Goal: Transaction & Acquisition: Purchase product/service

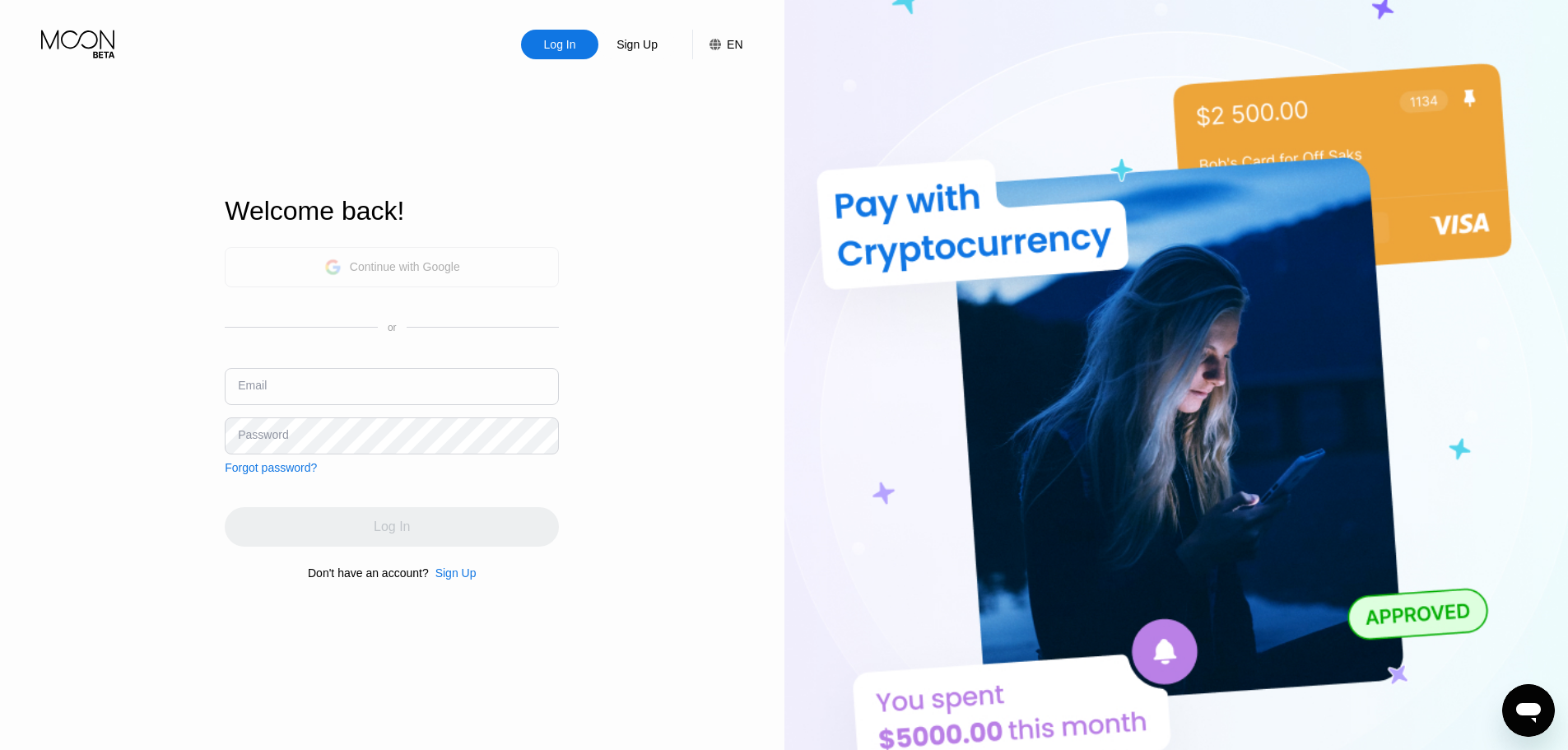
click at [438, 270] on div "Continue with Google" at bounding box center [405, 266] width 110 height 13
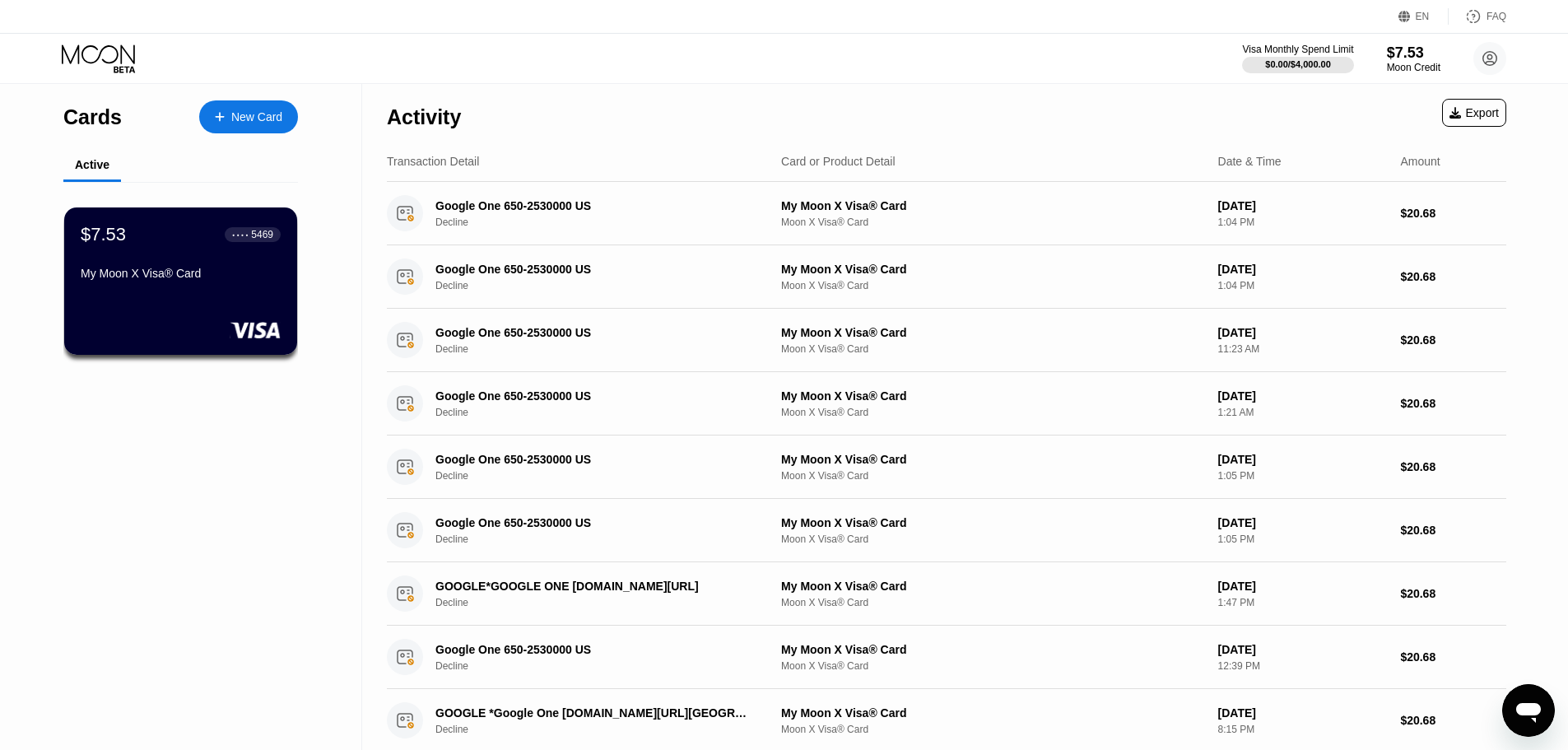
click at [951, 117] on div "Activity Export" at bounding box center [946, 113] width 1119 height 58
click at [1300, 66] on div "$0.00 / $4,000.00" at bounding box center [1298, 65] width 66 height 10
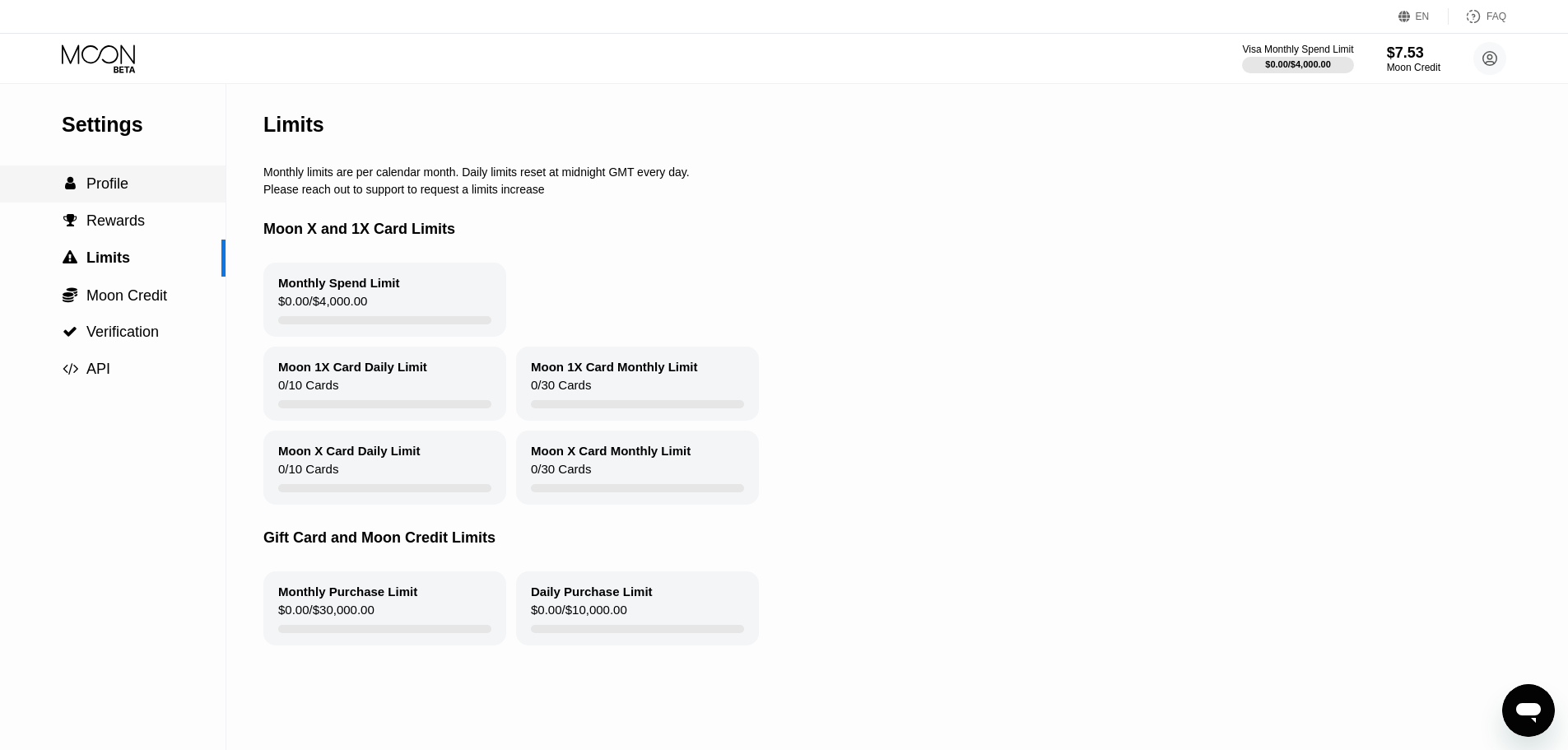
click at [133, 180] on div " Profile" at bounding box center [112, 184] width 225 height 17
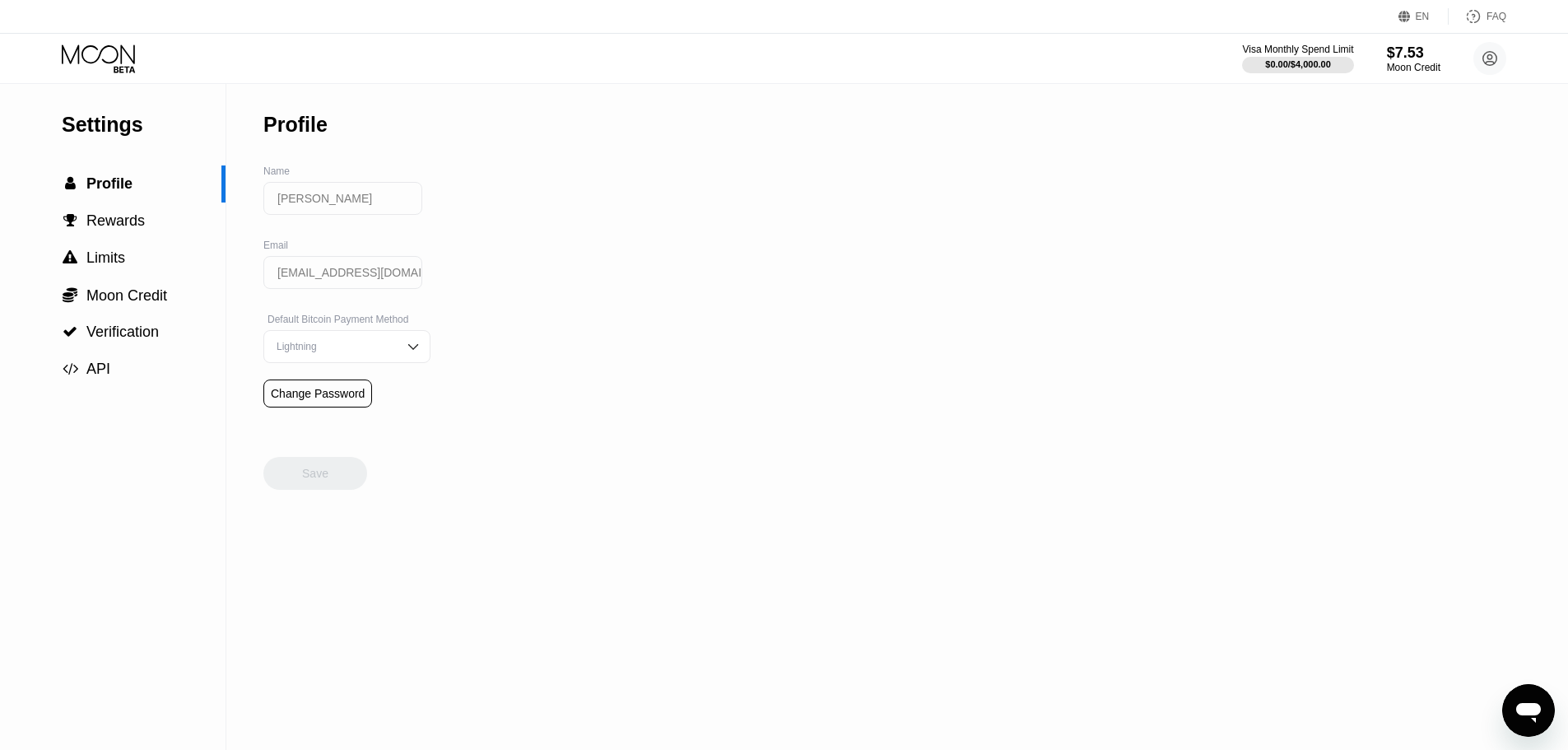
click at [128, 62] on icon at bounding box center [100, 59] width 76 height 29
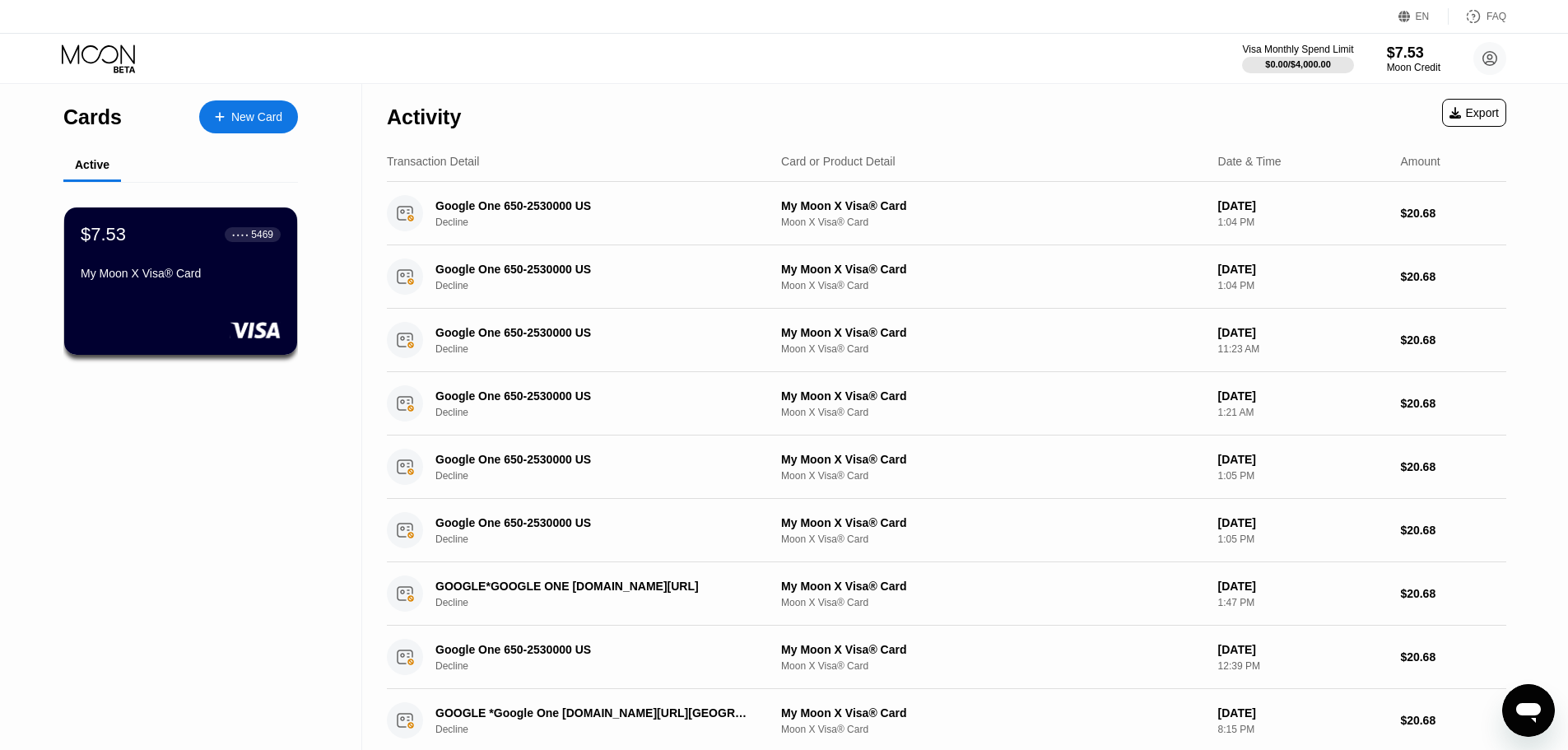
click at [580, 109] on div "Activity Export" at bounding box center [946, 113] width 1119 height 58
click at [1476, 48] on icon at bounding box center [1489, 58] width 33 height 33
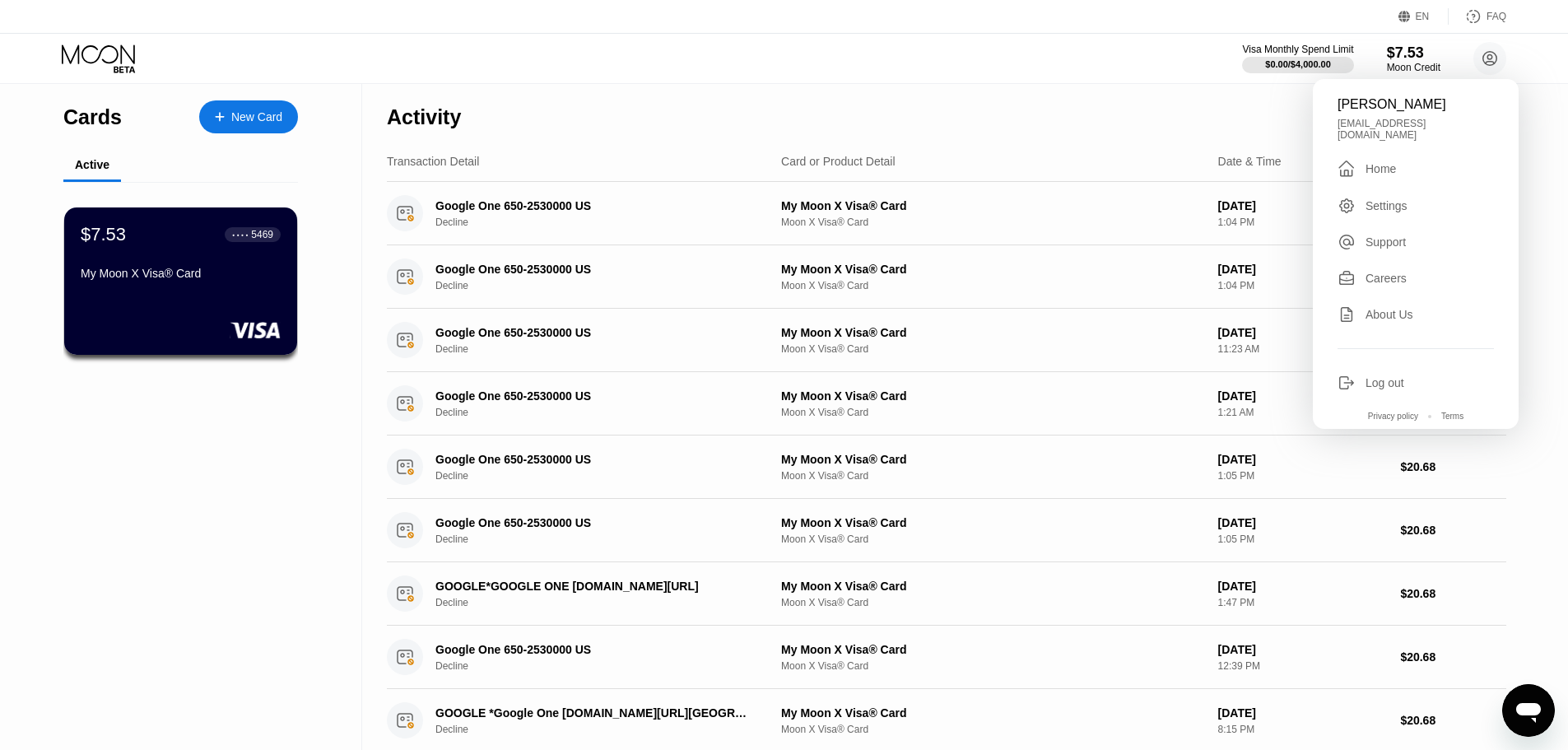
click at [1071, 71] on div "Visa Monthly Spend Limit $0.00 / $4,000.00 $7.53 Moon Credit Aleksey Dorkin dor…" at bounding box center [784, 59] width 1568 height 49
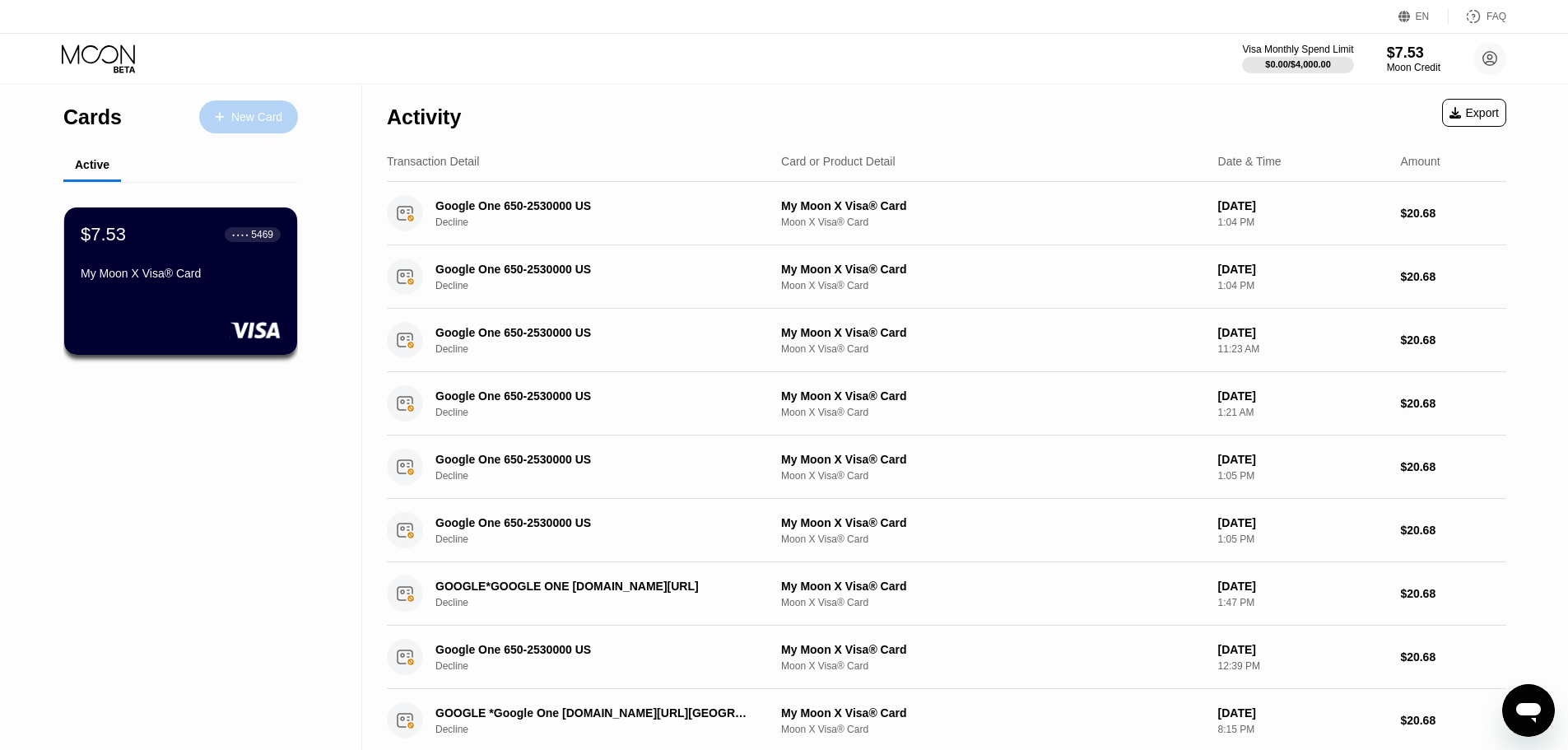
click at [263, 120] on div "New Card" at bounding box center [257, 117] width 51 height 14
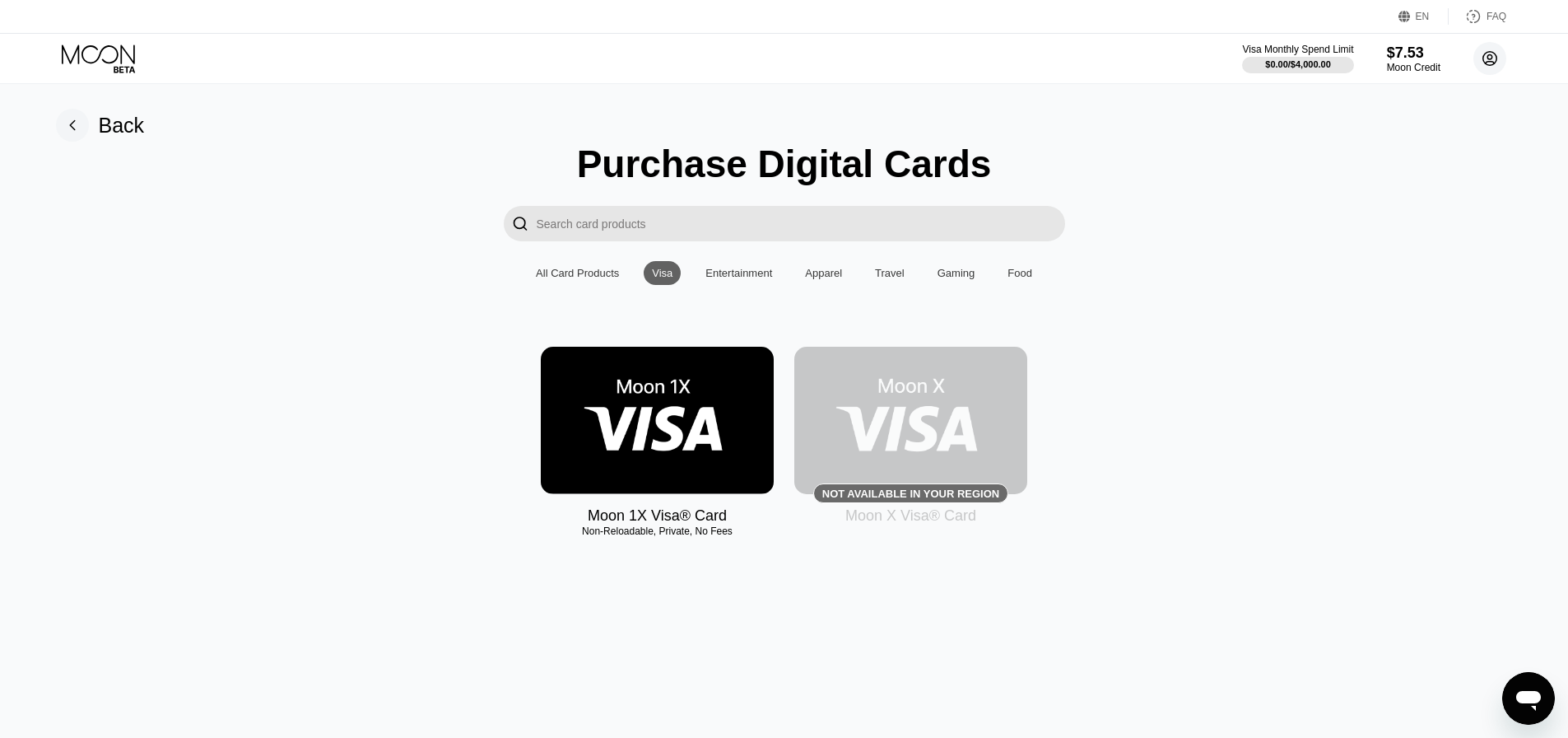
click at [1486, 61] on circle at bounding box center [1489, 58] width 33 height 33
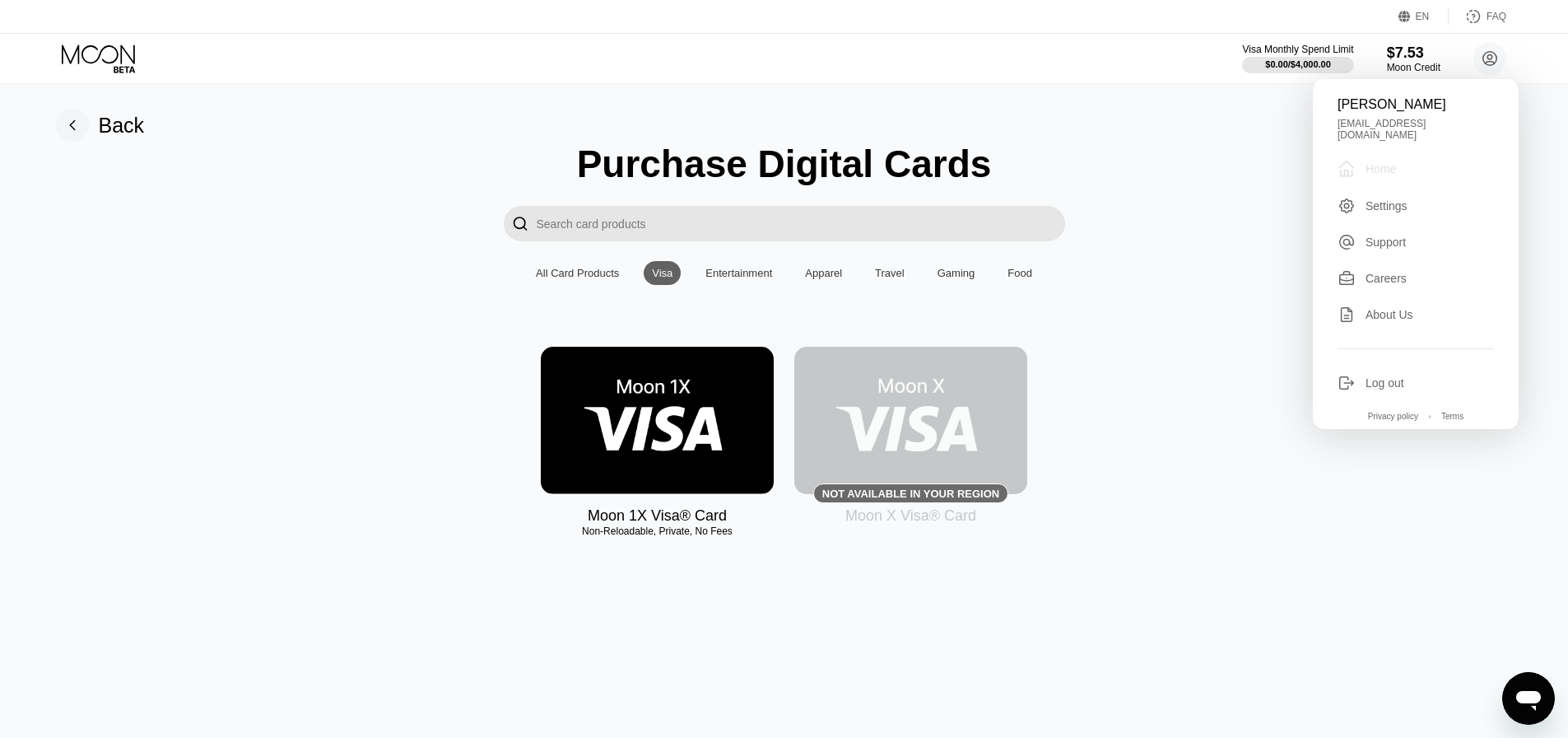
click at [1392, 162] on div "Home" at bounding box center [1381, 168] width 31 height 13
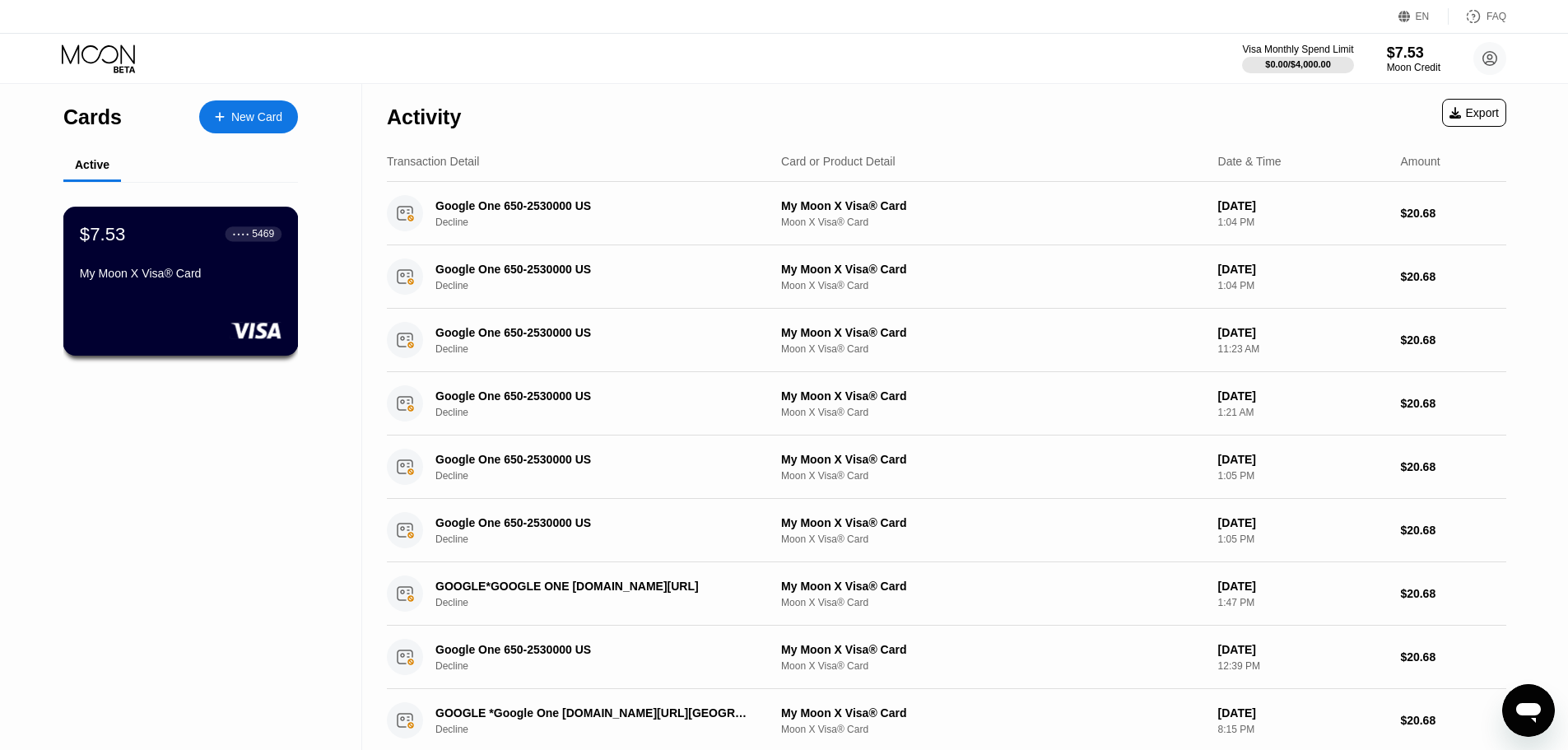
click at [253, 280] on div "My Moon X Visa® Card" at bounding box center [180, 273] width 201 height 13
click at [230, 280] on div "My Moon X Visa® Card" at bounding box center [180, 273] width 201 height 13
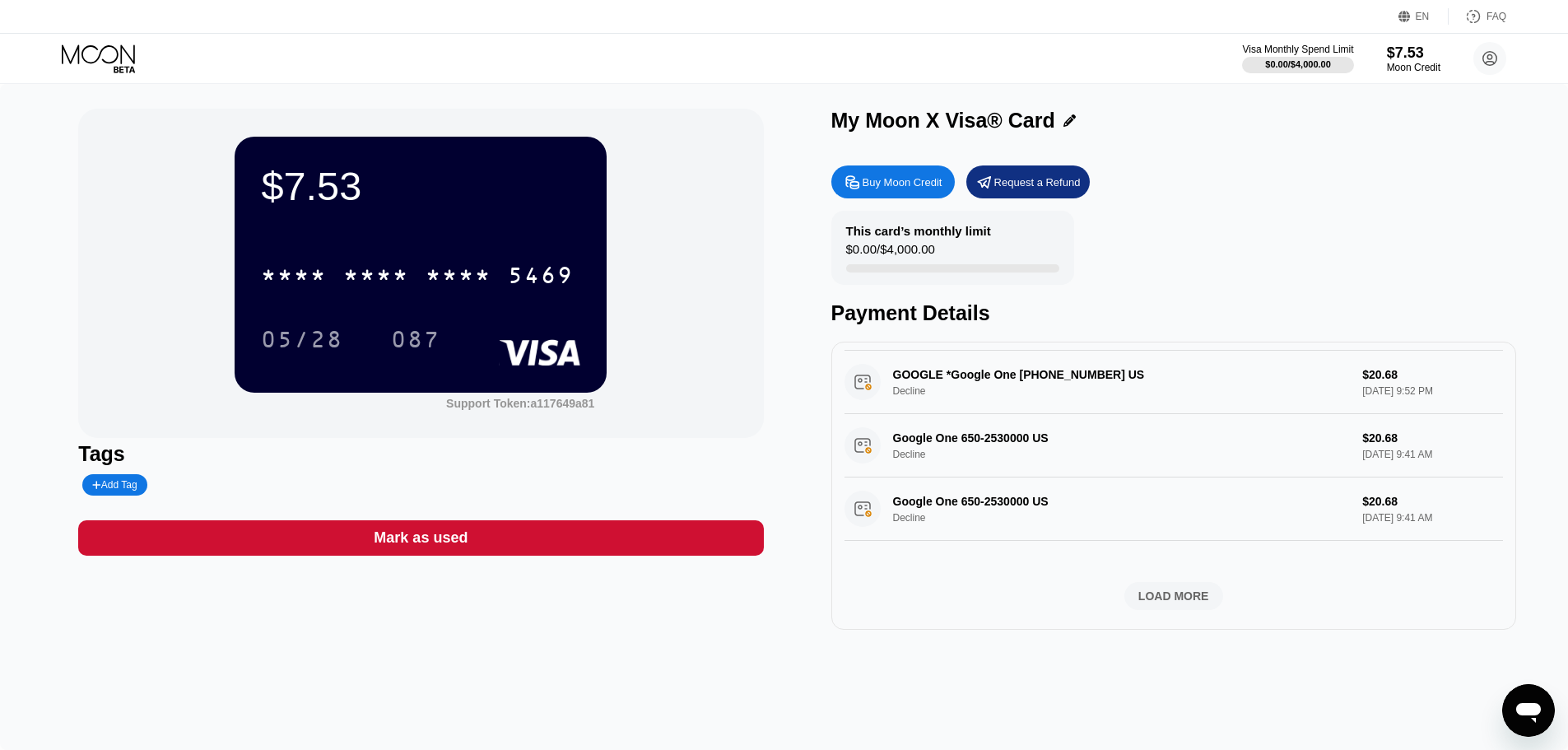
scroll to position [601, 0]
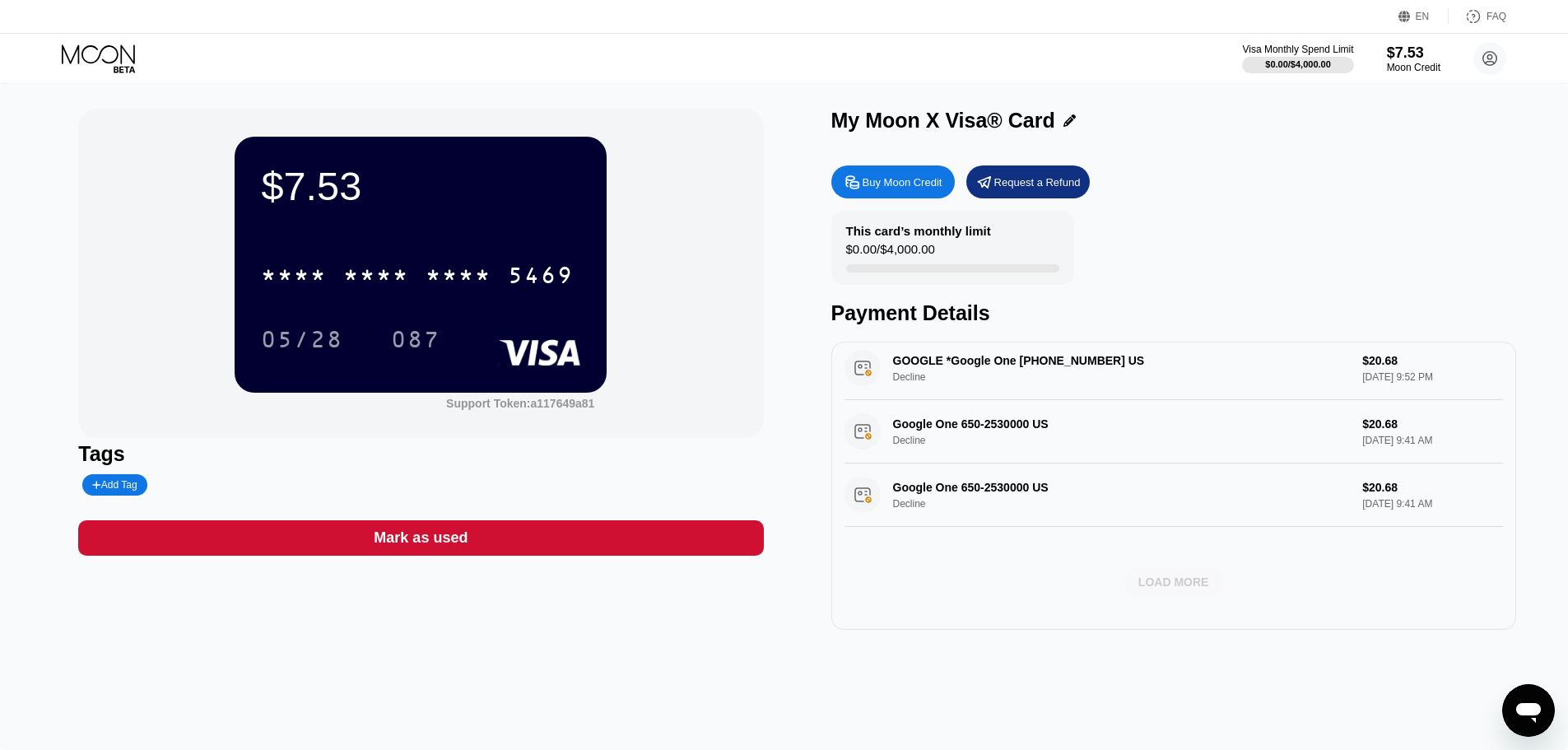
click at [1180, 577] on div "LOAD MORE" at bounding box center [1173, 582] width 71 height 14
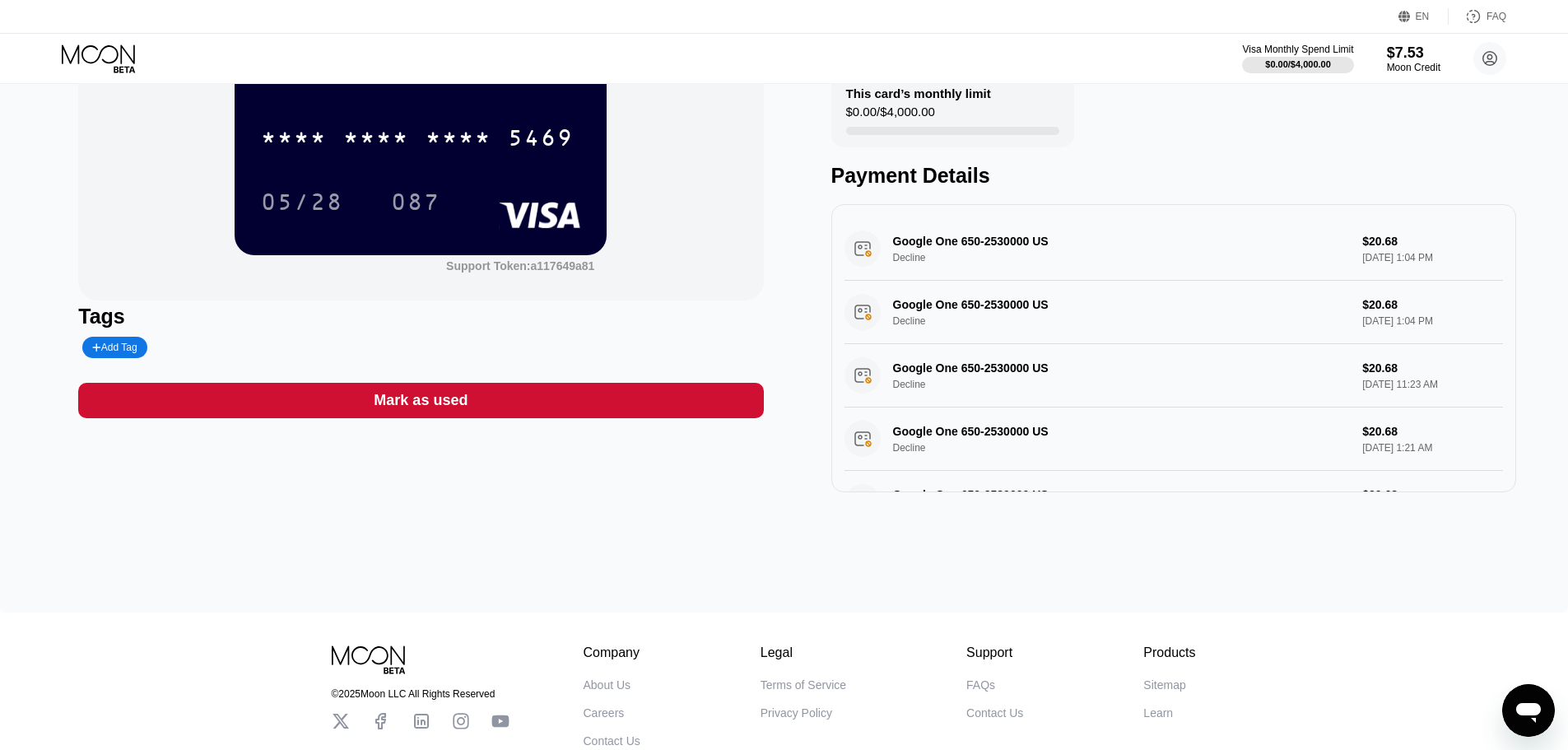
scroll to position [0, 0]
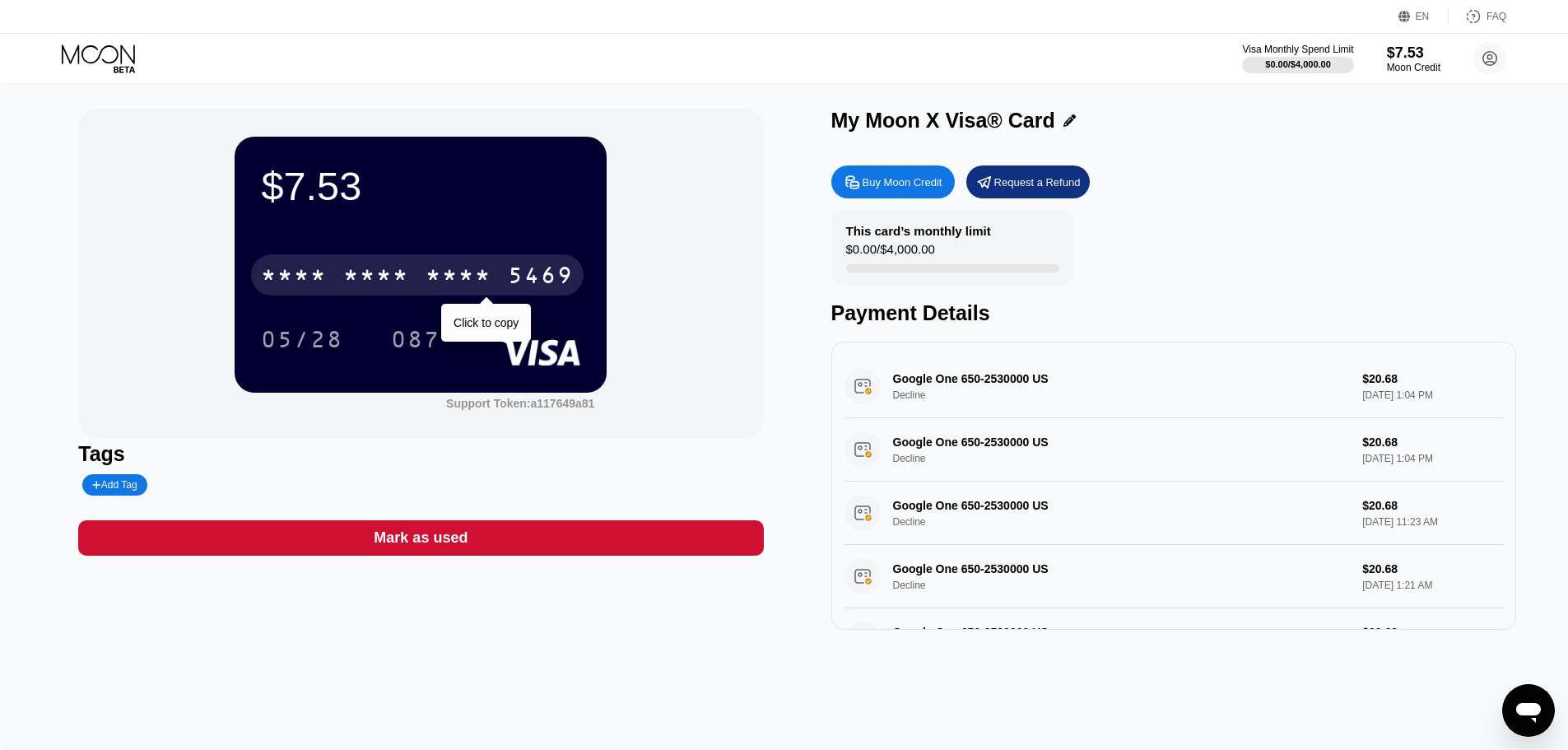
click at [457, 275] on div "* * * *" at bounding box center [458, 277] width 65 height 26
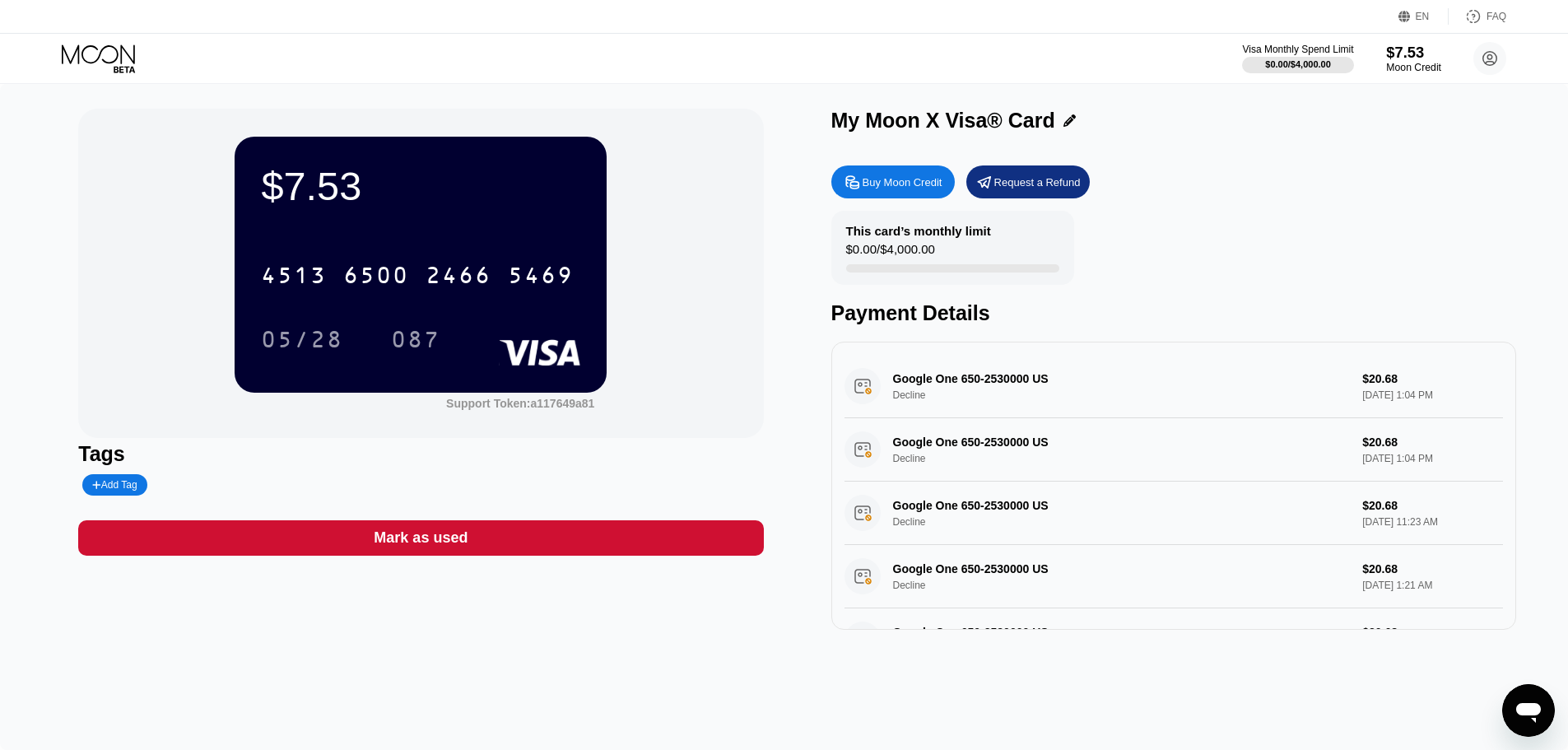
click at [1421, 59] on div "$7.53" at bounding box center [1413, 52] width 55 height 17
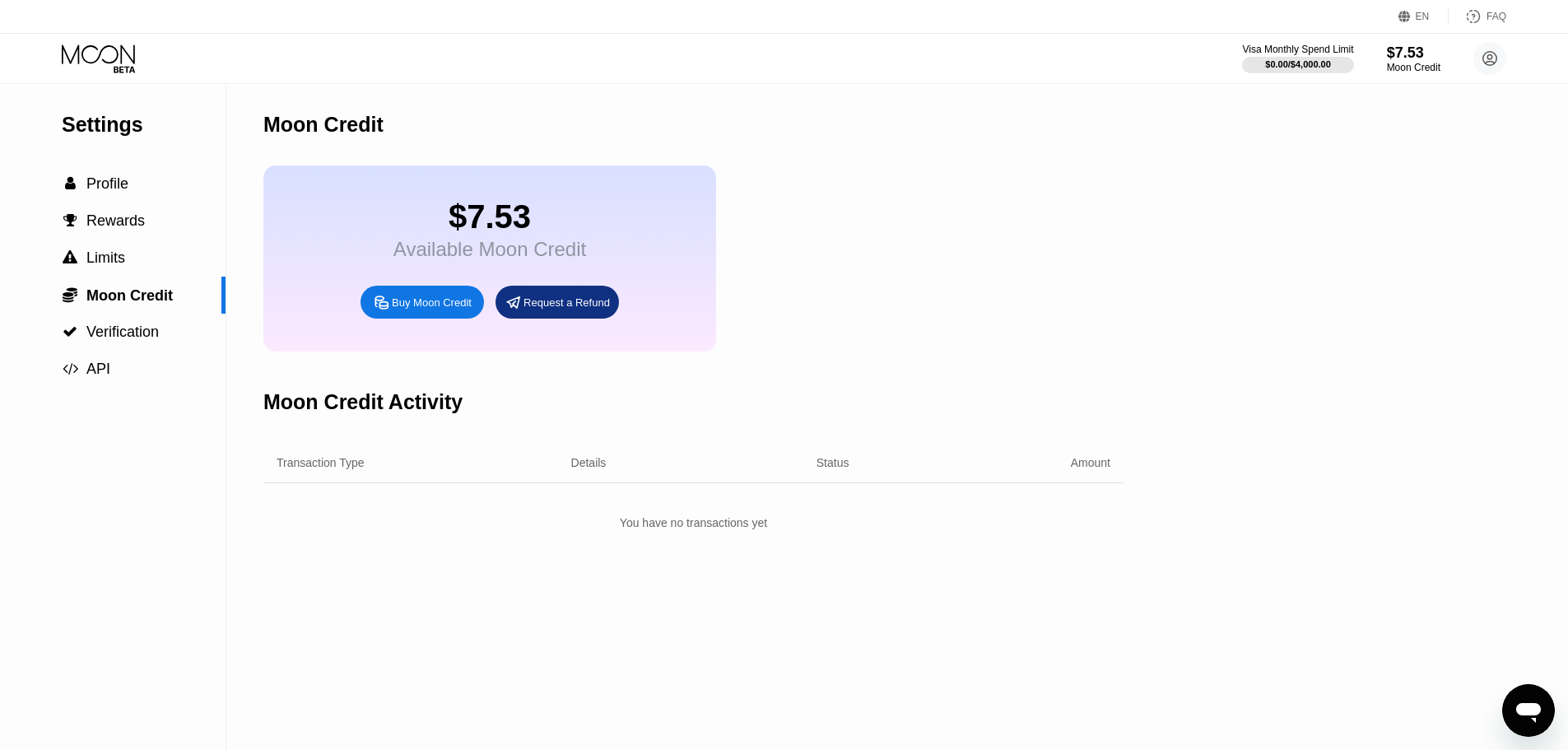
click at [453, 310] on div "Buy Moon Credit" at bounding box center [432, 303] width 80 height 14
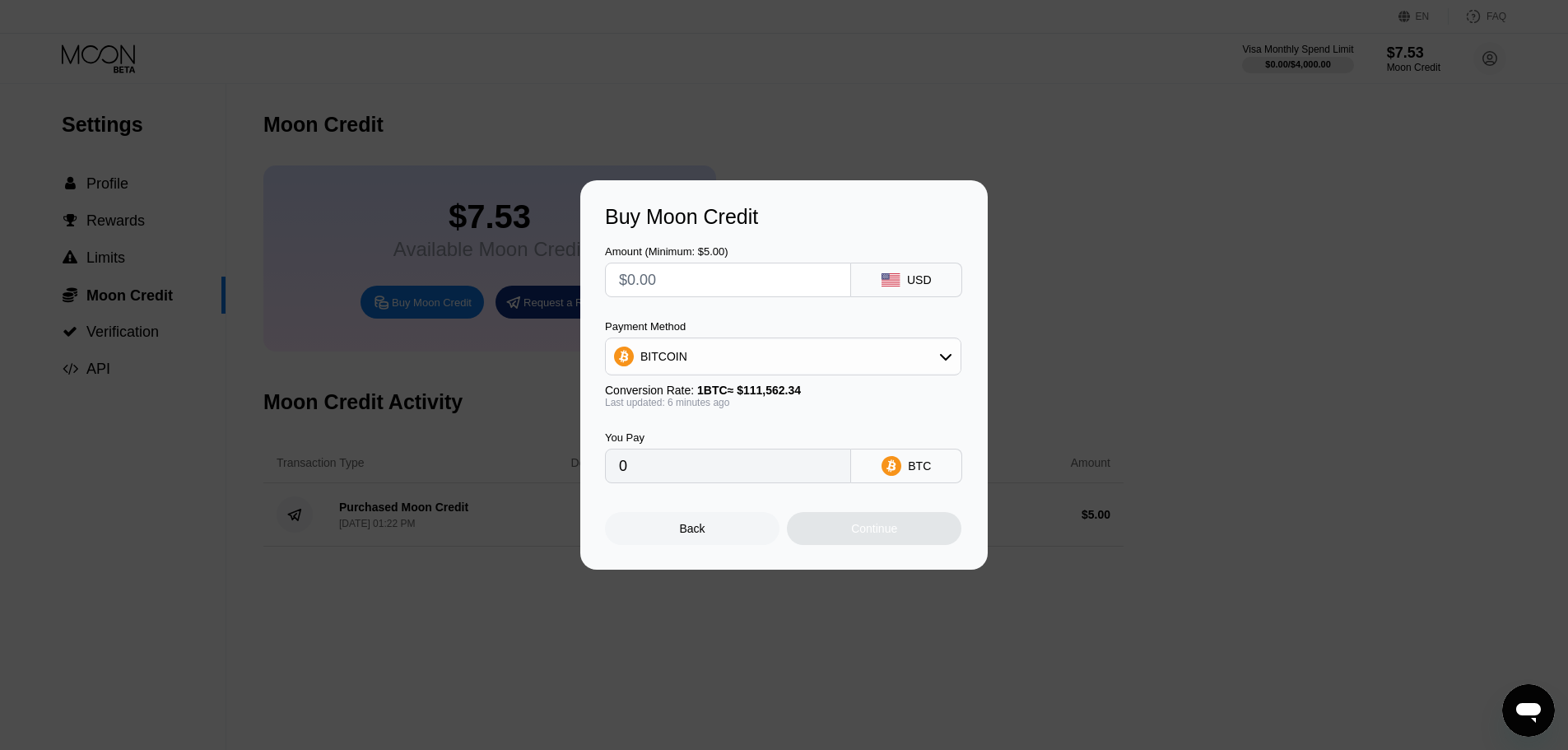
click at [820, 338] on div "BITCOIN" at bounding box center [783, 356] width 356 height 38
click at [825, 359] on div "BITCOIN" at bounding box center [783, 356] width 354 height 33
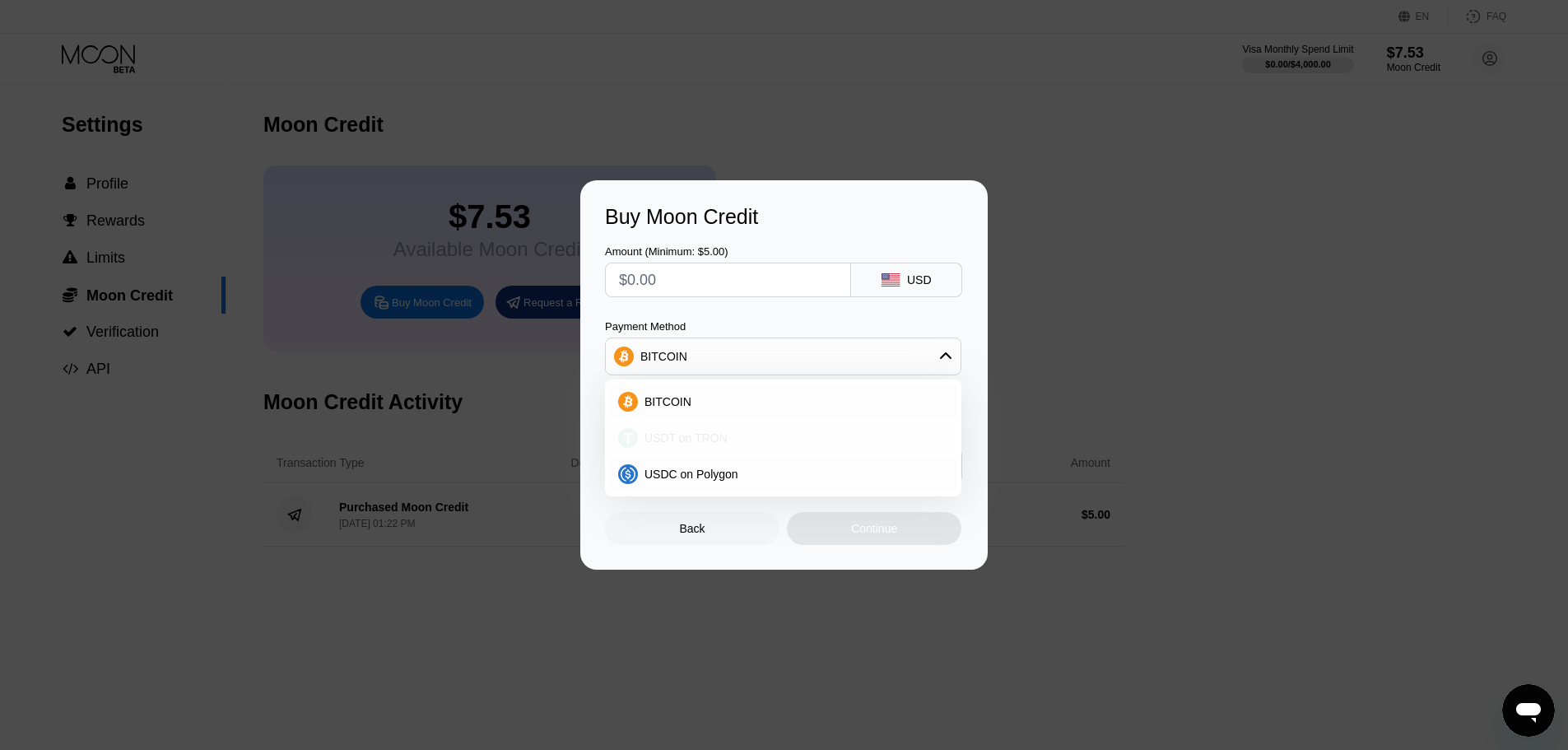
click at [758, 436] on div "USDT on TRON" at bounding box center [793, 437] width 310 height 13
type input "0.00"
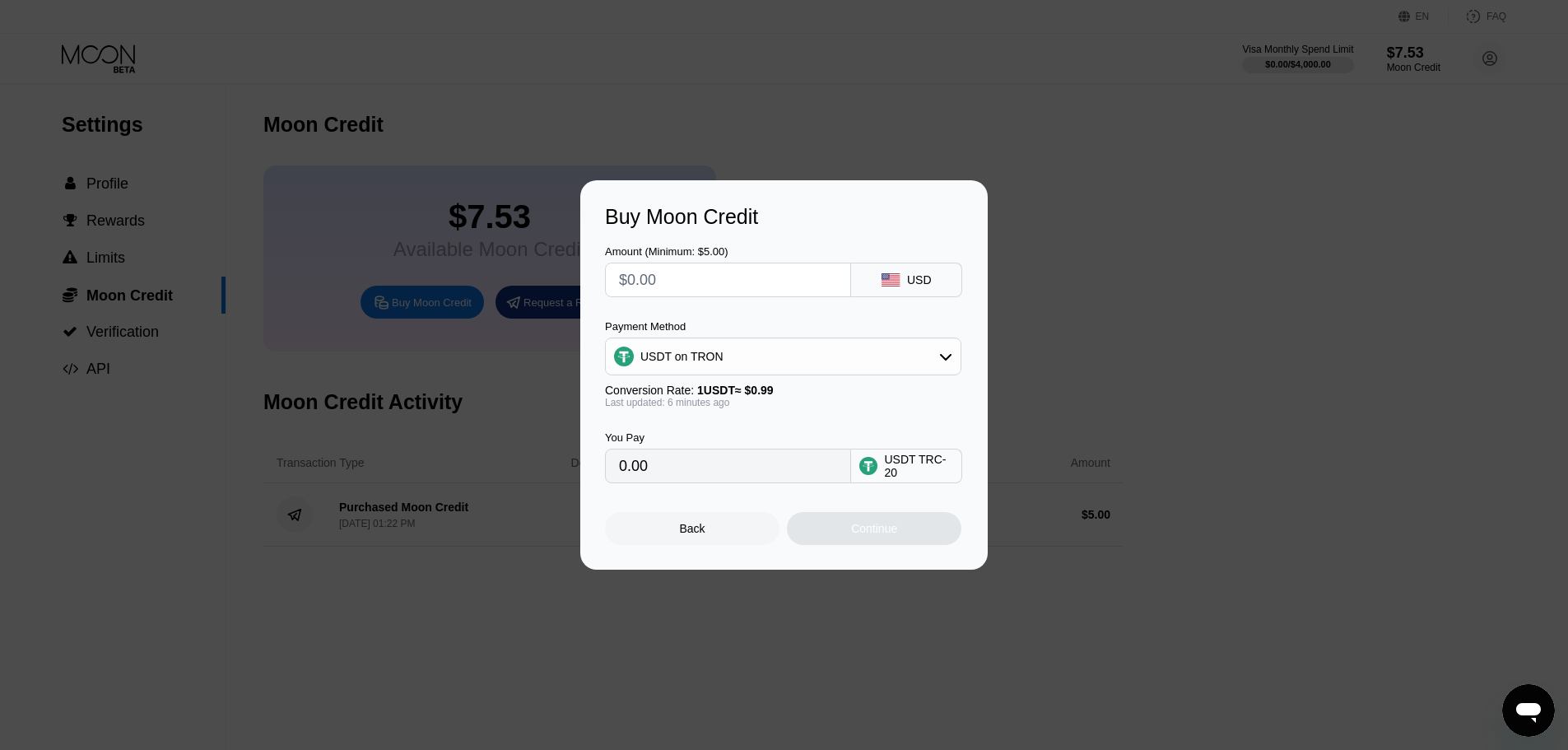
click at [795, 318] on div "Amount (Minimum: $5.00) USD Payment Method USDT on TRON Conversion Rate: 1 USDT…" at bounding box center [784, 355] width 358 height 254
click at [918, 277] on div "USD" at bounding box center [919, 280] width 25 height 13
click at [753, 278] on input "text" at bounding box center [727, 280] width 218 height 33
click at [1033, 320] on div "Buy Moon Credit Amount (Minimum: $5.00) USD Payment Method USDT on TRON Convers…" at bounding box center [784, 375] width 1568 height 389
click at [710, 534] on div "Back" at bounding box center [692, 528] width 174 height 33
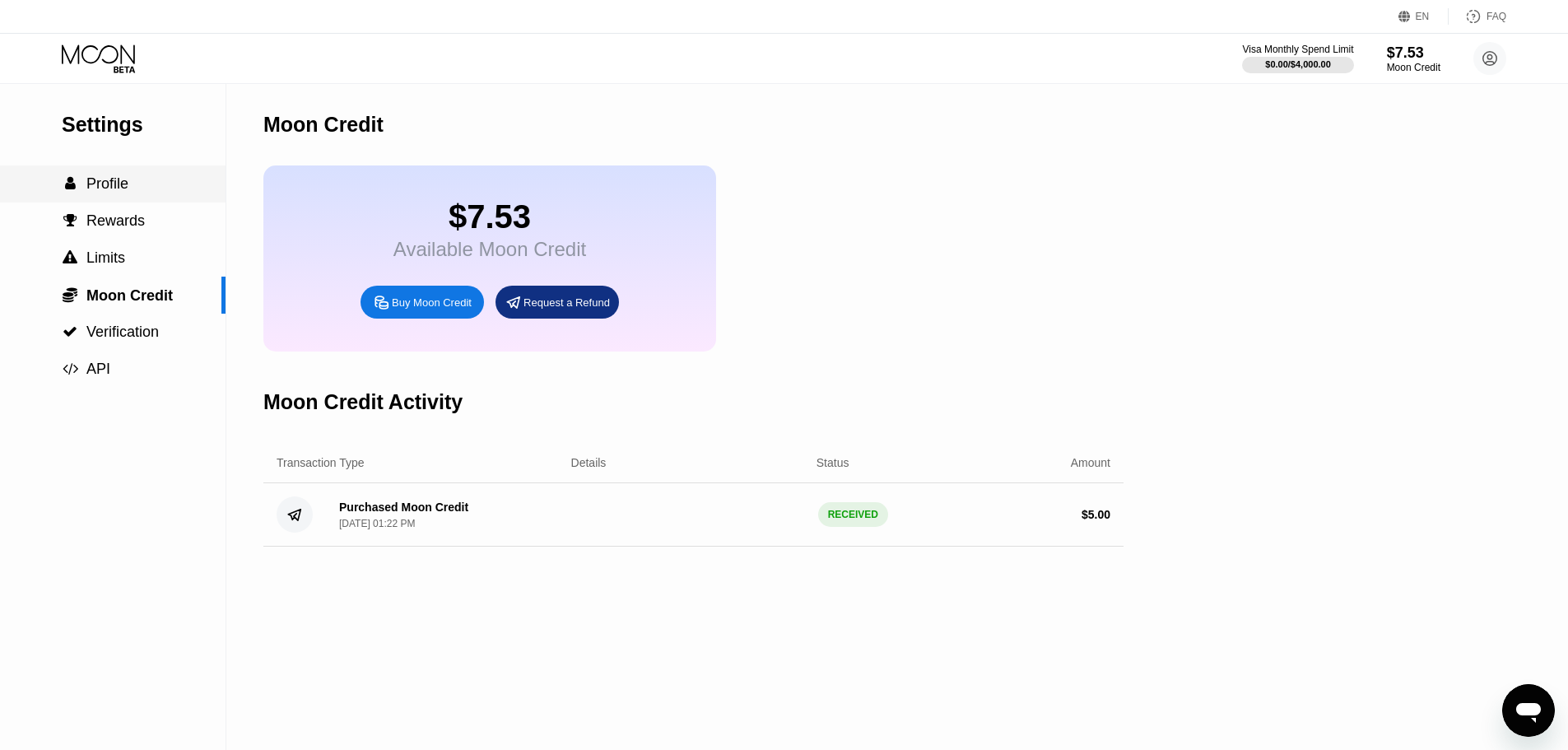
click at [115, 182] on span "Profile" at bounding box center [107, 183] width 42 height 16
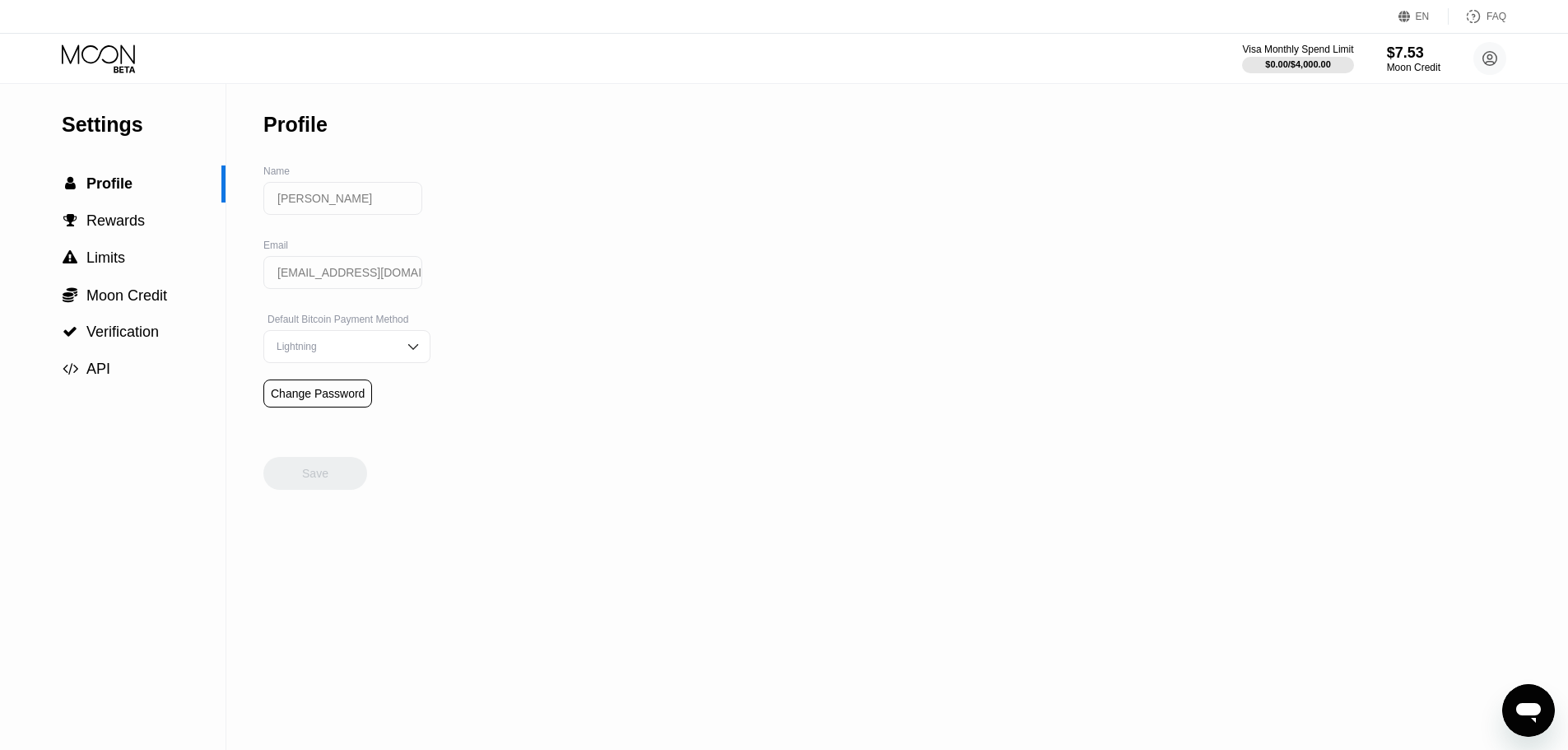
click at [105, 57] on icon at bounding box center [100, 59] width 76 height 29
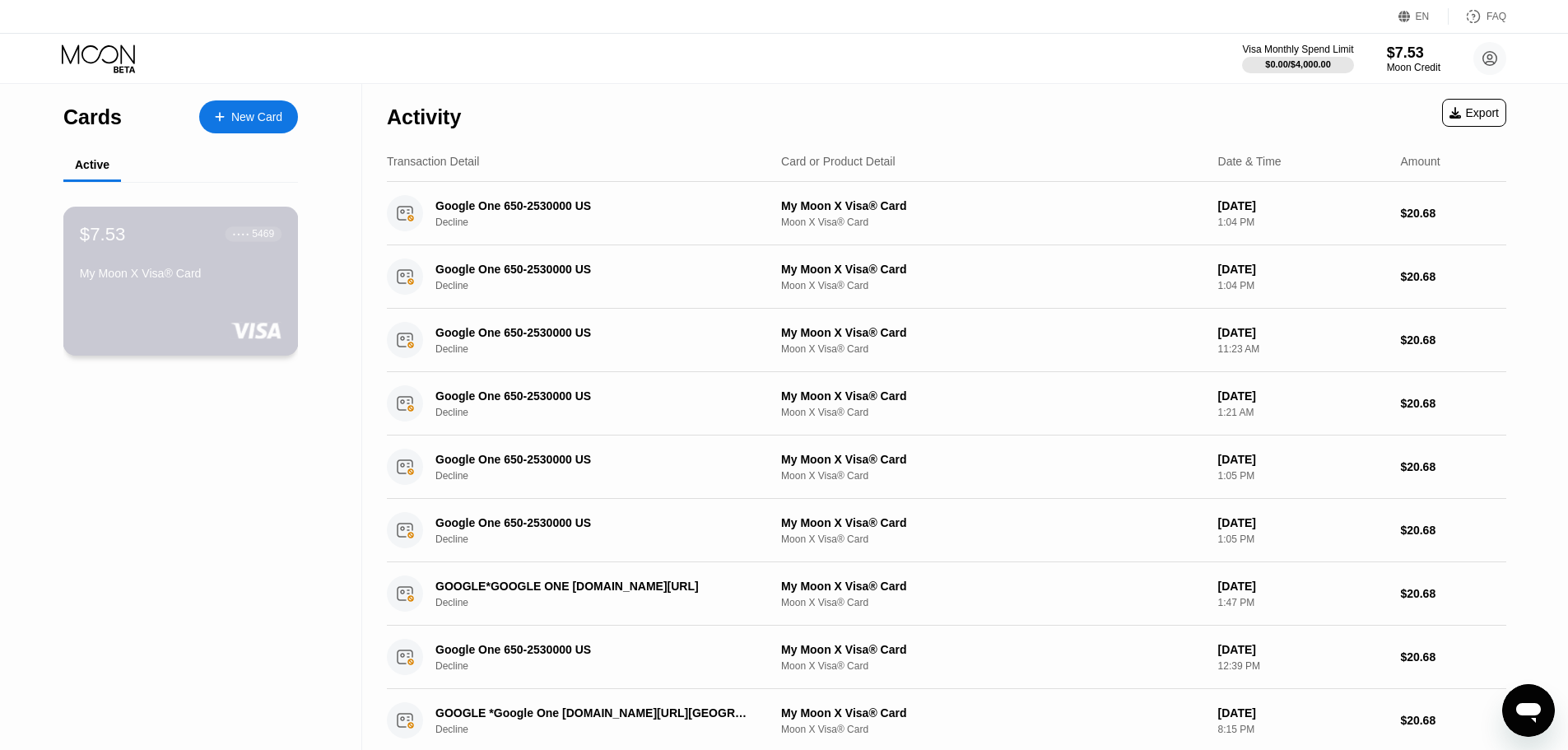
click at [183, 277] on div "My Moon X Visa® Card" at bounding box center [180, 273] width 201 height 13
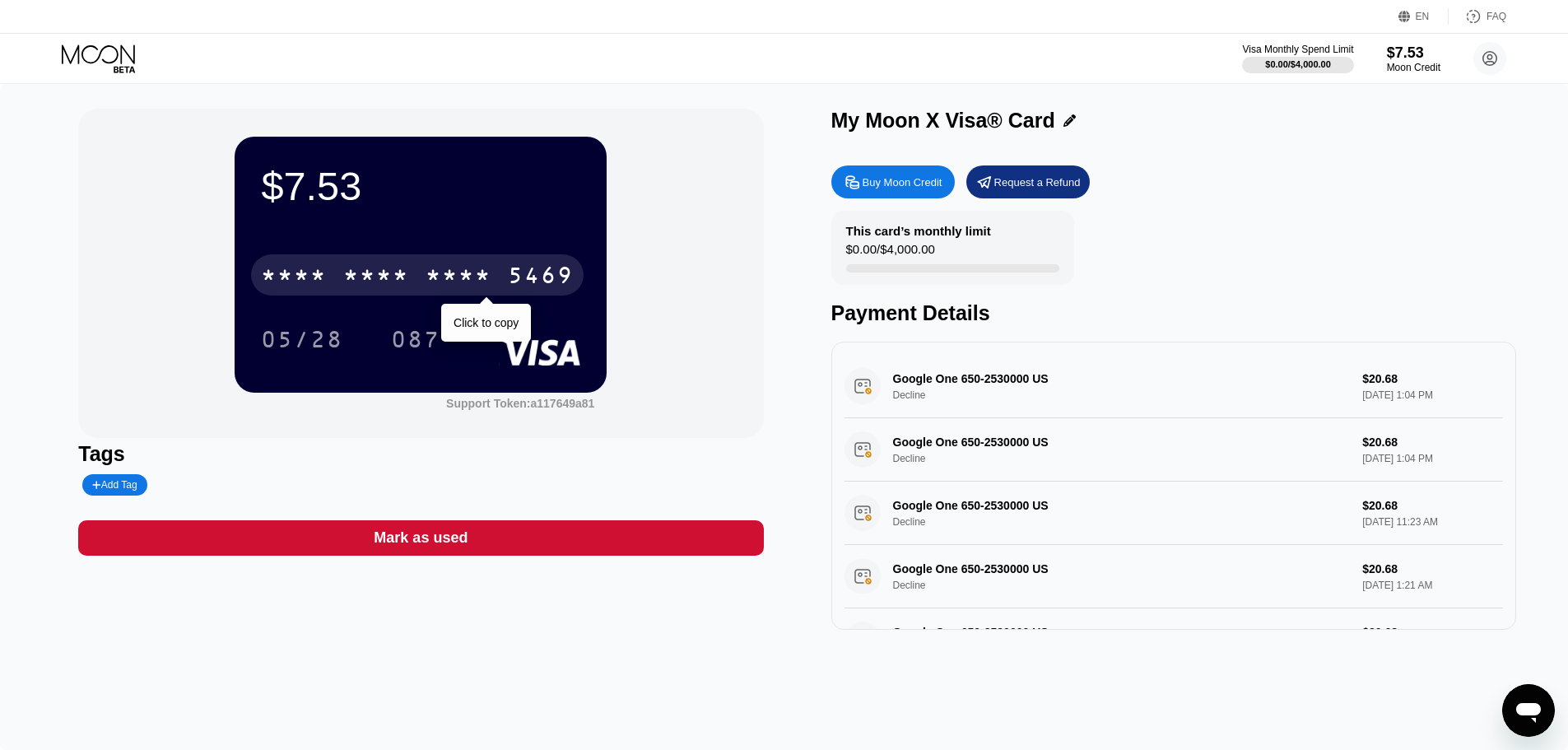
click at [483, 276] on div "* * * *" at bounding box center [458, 277] width 65 height 26
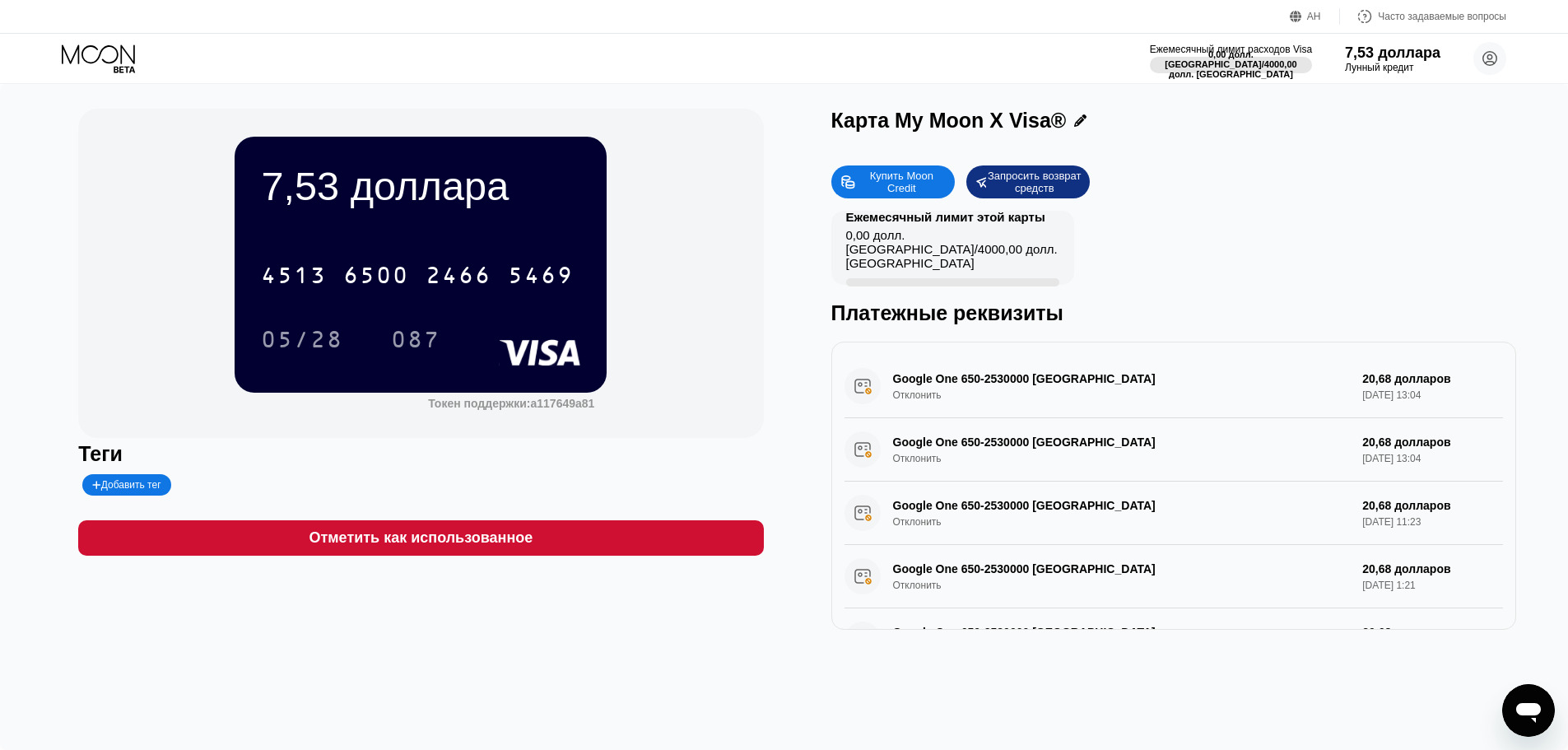
drag, startPoint x: 776, startPoint y: 225, endPoint x: 790, endPoint y: 208, distance: 22.0
click at [790, 208] on div "7,53 доллара 4513 6500 2466 5469 05/28 087 Токен поддержки: a117649a81 Теги Доб…" at bounding box center [784, 369] width 1412 height 521
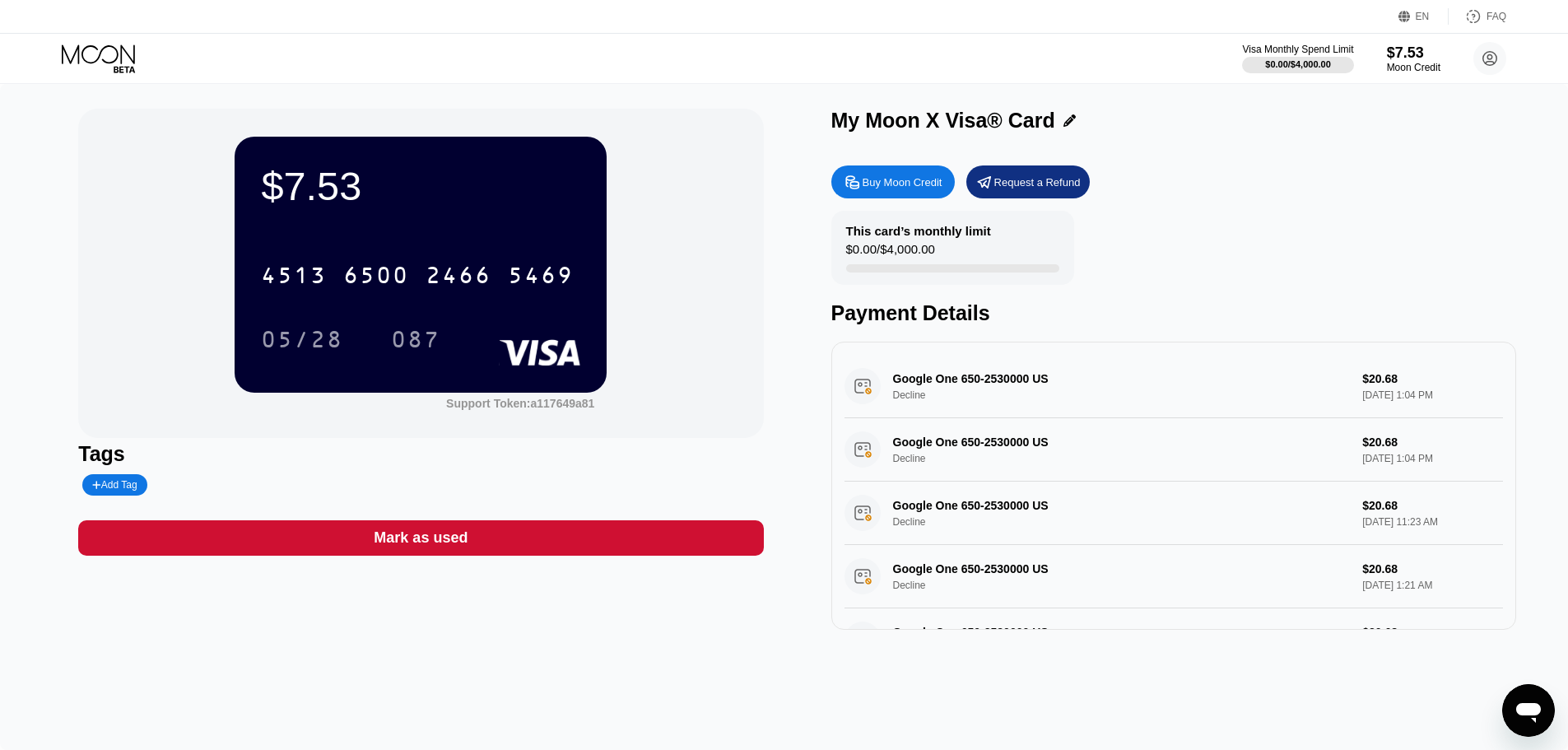
click at [783, 169] on div "$7.53 4513 6500 2466 5469 05/28 087 Support Token: a117649a81 Tags Add Tag Mark…" at bounding box center [784, 369] width 1412 height 521
click at [1277, 326] on div "Payment Details" at bounding box center [1174, 313] width 685 height 24
click at [133, 487] on div "Add Tag" at bounding box center [114, 486] width 44 height 12
click at [414, 480] on div at bounding box center [264, 485] width 372 height 21
click at [1032, 378] on div "Google One 650-2530000 US Decline $20.68 Sep 08, 2025 1:04 PM" at bounding box center [1174, 386] width 659 height 64
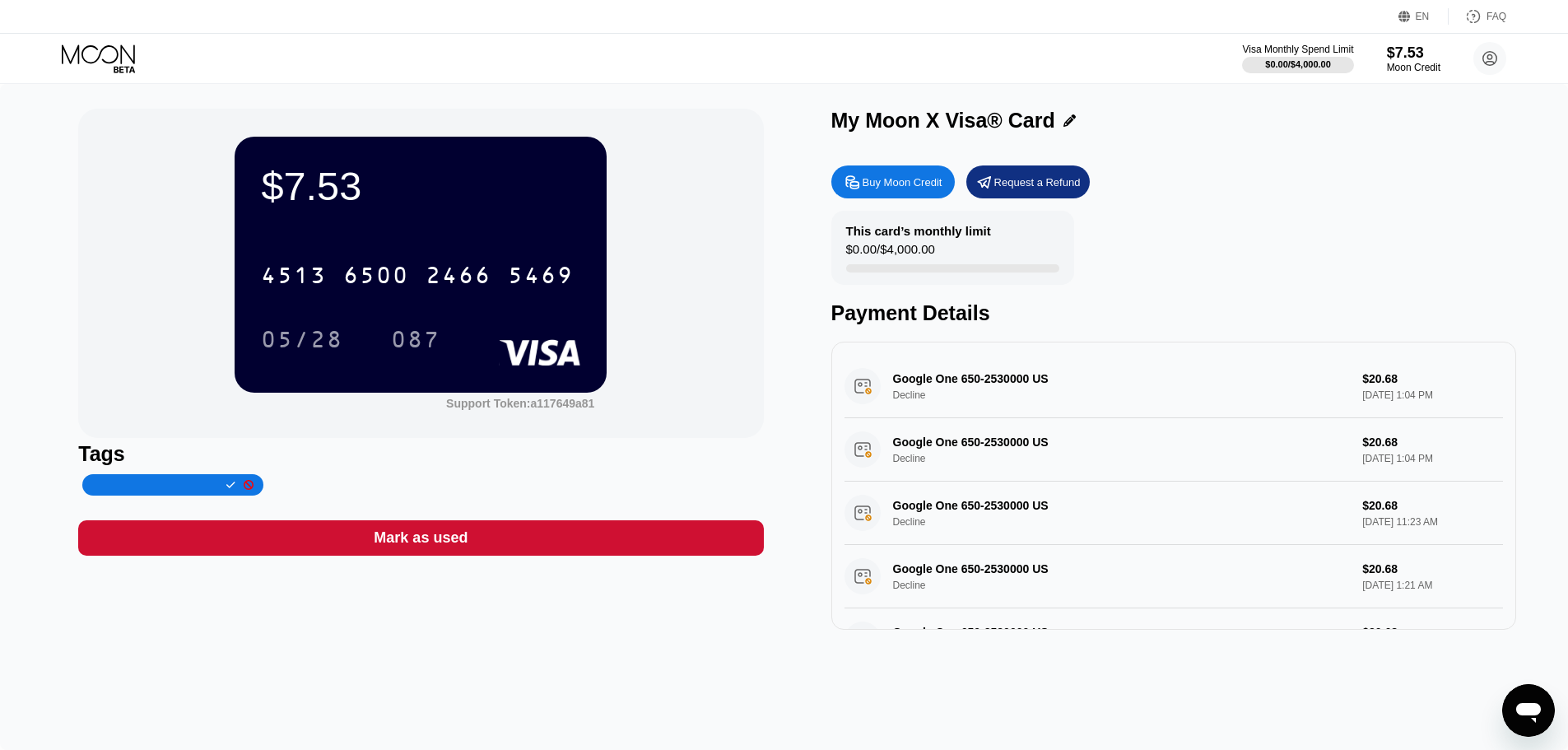
click at [959, 383] on div "Google One 650-2530000 US Decline $20.68 Sep 08, 2025 1:04 PM" at bounding box center [1174, 386] width 659 height 64
click at [903, 400] on div "Google One 650-2530000 US Decline $20.68 Sep 08, 2025 1:04 PM" at bounding box center [1174, 386] width 659 height 64
click at [912, 405] on div "Google One 650-2530000 US Decline $20.68 Sep 08, 2025 1:04 PM" at bounding box center [1174, 386] width 659 height 64
click at [1325, 368] on div "Google One 650-2530000 US Decline $20.68 Sep 08, 2025 1:04 PM" at bounding box center [1174, 386] width 659 height 64
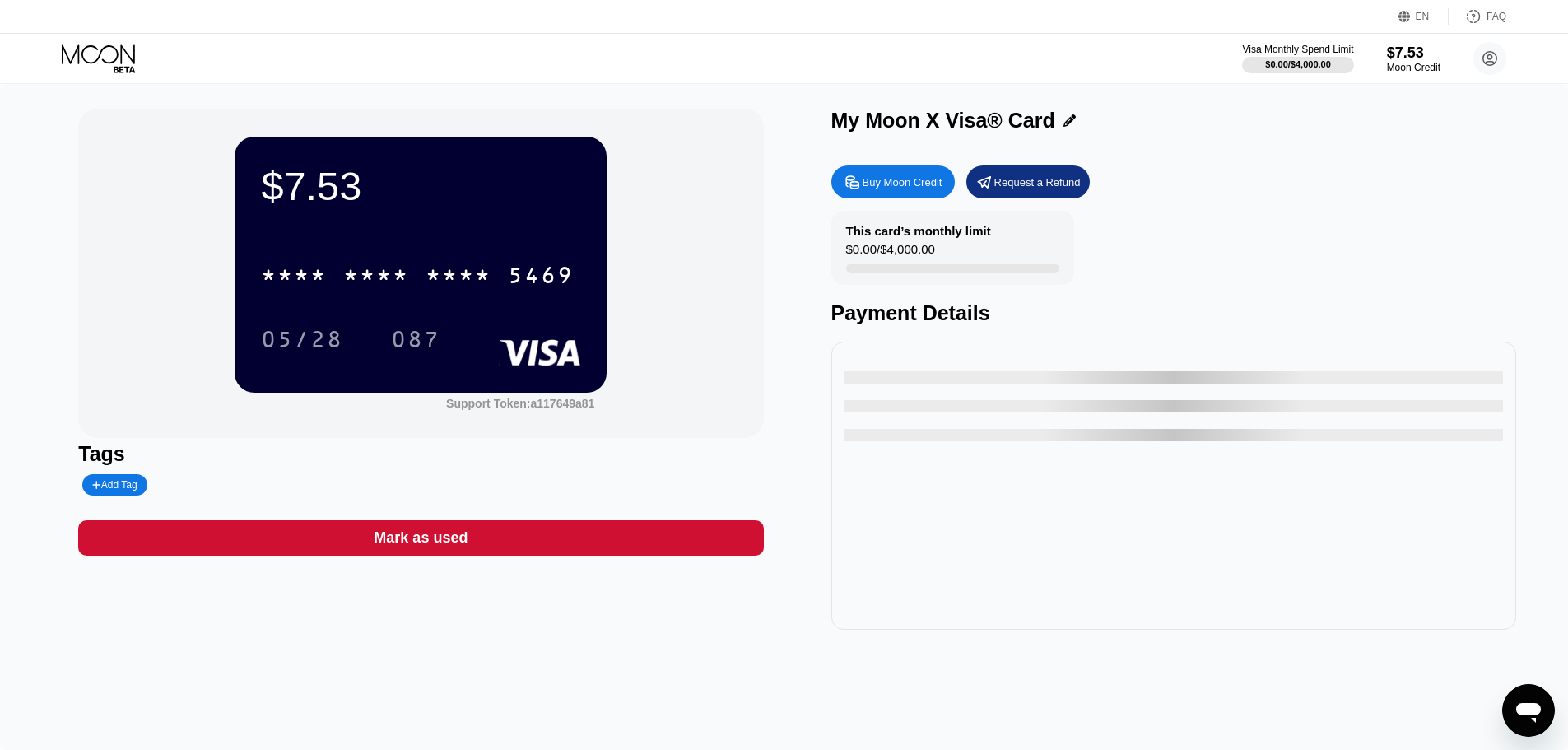
click at [903, 182] on div "Buy Moon Credit" at bounding box center [903, 182] width 80 height 14
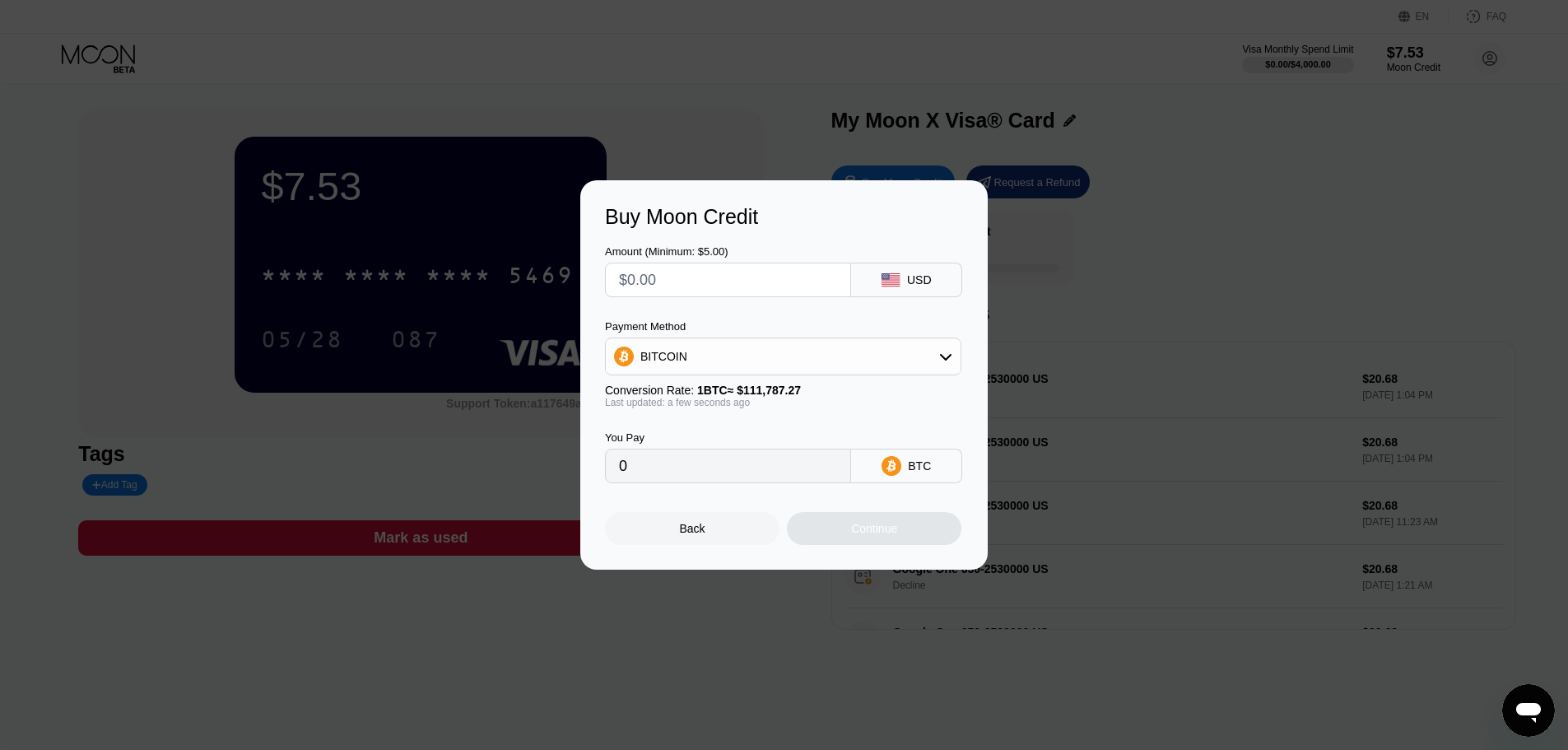
click at [740, 278] on input "text" at bounding box center [727, 280] width 218 height 33
type input "$1"
type input "0.00000895"
type input "$13"
type input "0.00011630"
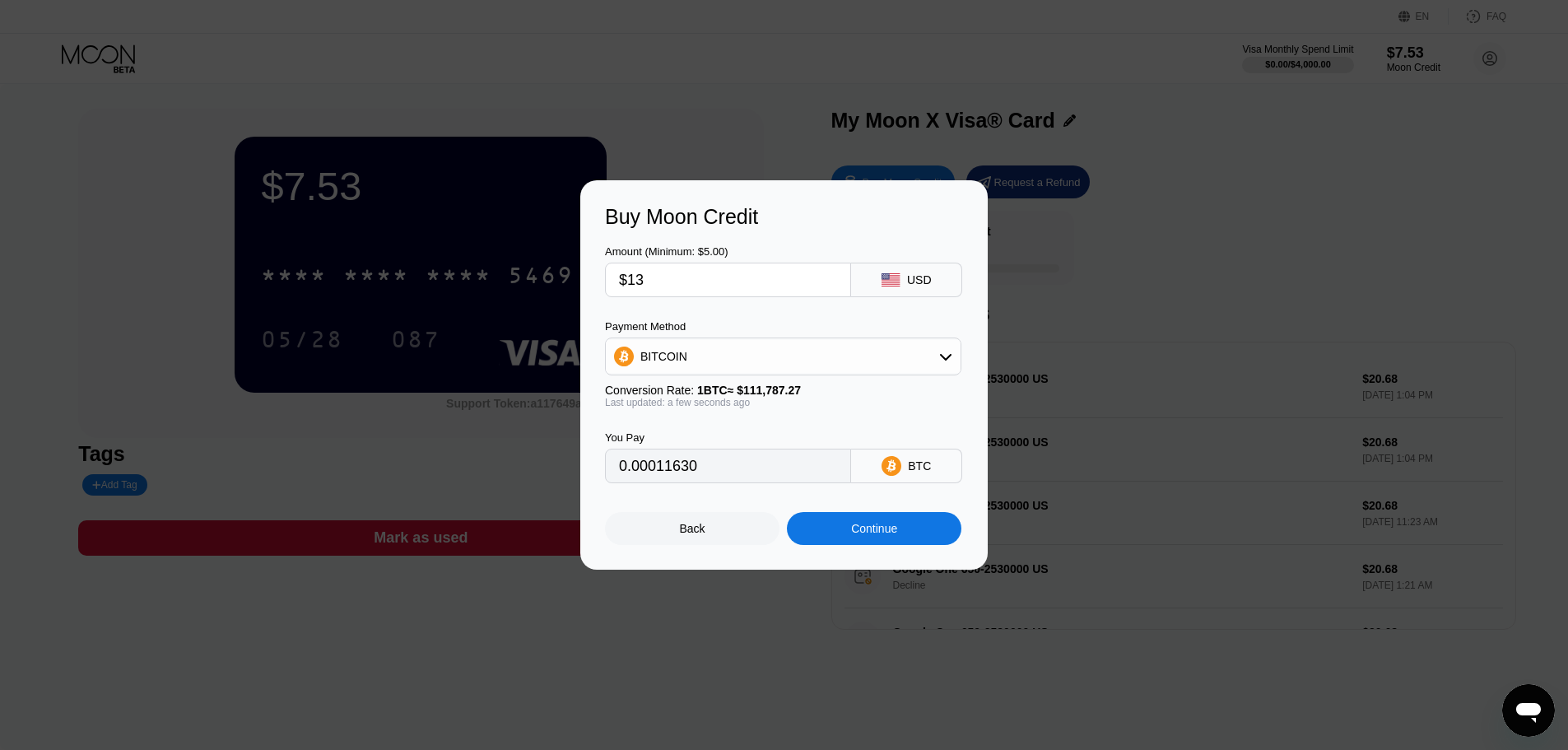
type input "$13"
click at [821, 356] on div "BITCOIN" at bounding box center [783, 356] width 354 height 33
click at [743, 435] on div "USDT on TRON" at bounding box center [793, 437] width 310 height 13
type input "13.13"
click at [662, 275] on input "$13" at bounding box center [727, 280] width 218 height 33
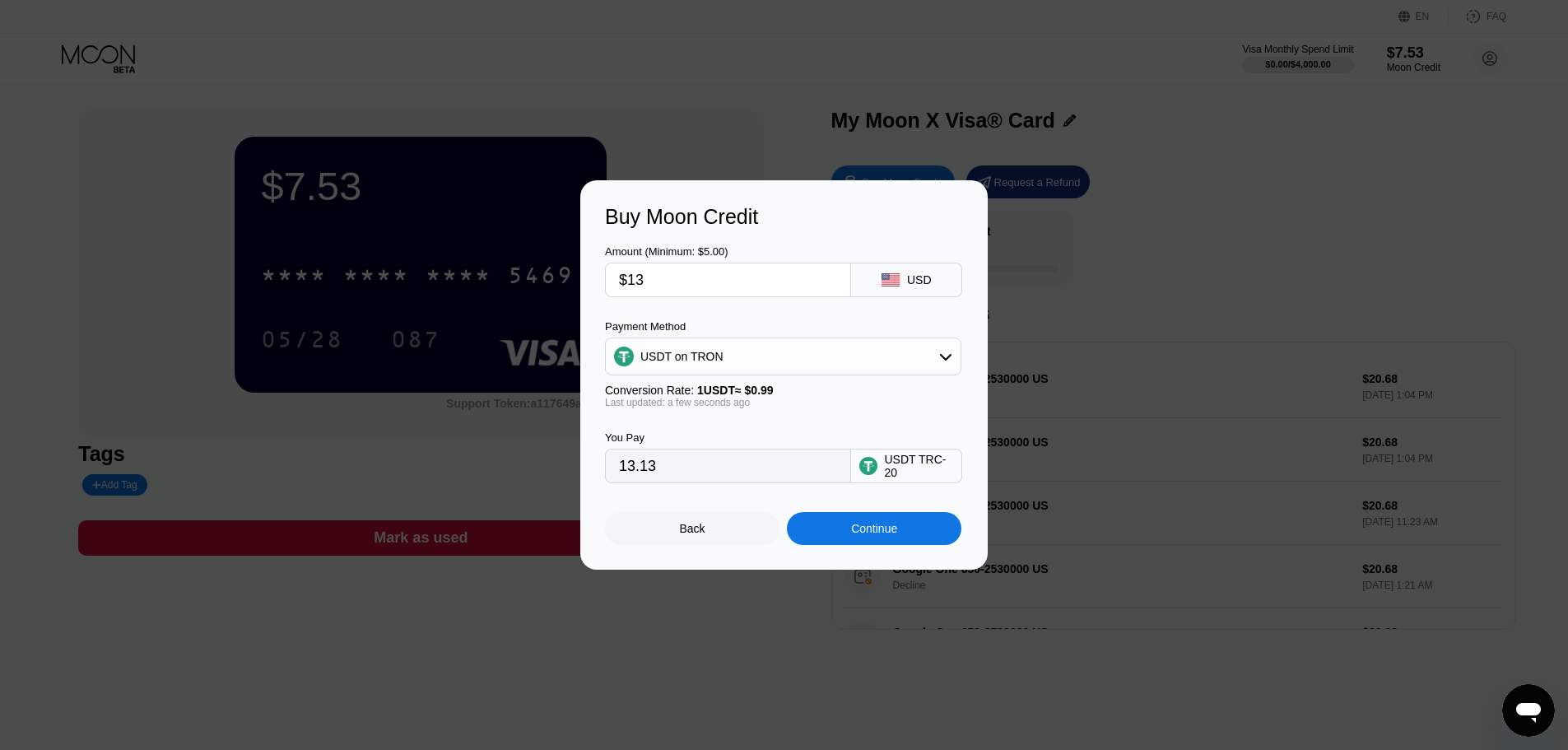
type input "$1"
type input "1.01"
type input "$14"
type input "14.14"
type input "$14"
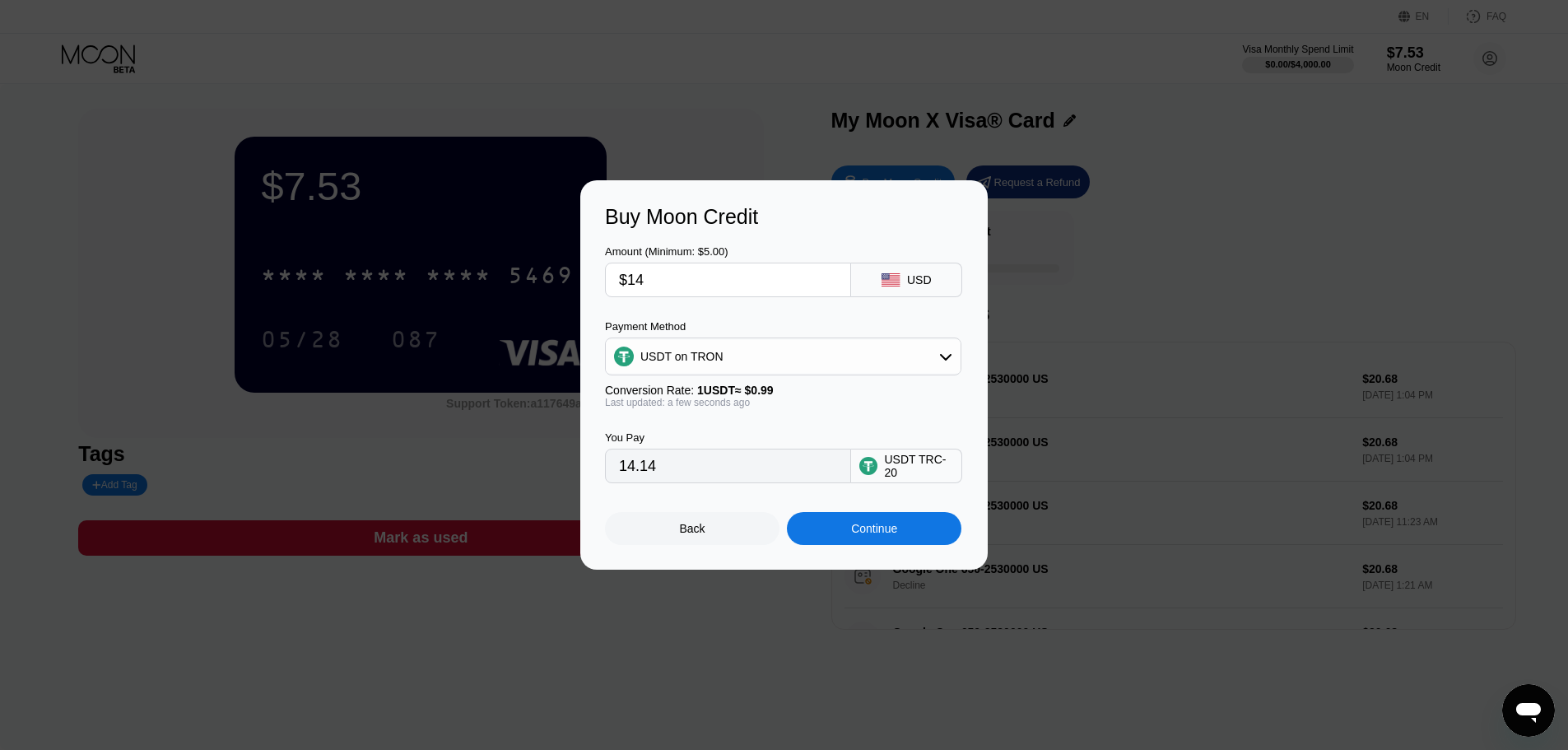
click at [801, 420] on div "You Pay 14.14 USDT TRC-20" at bounding box center [784, 446] width 358 height 75
click at [890, 535] on div "Continue" at bounding box center [874, 528] width 46 height 13
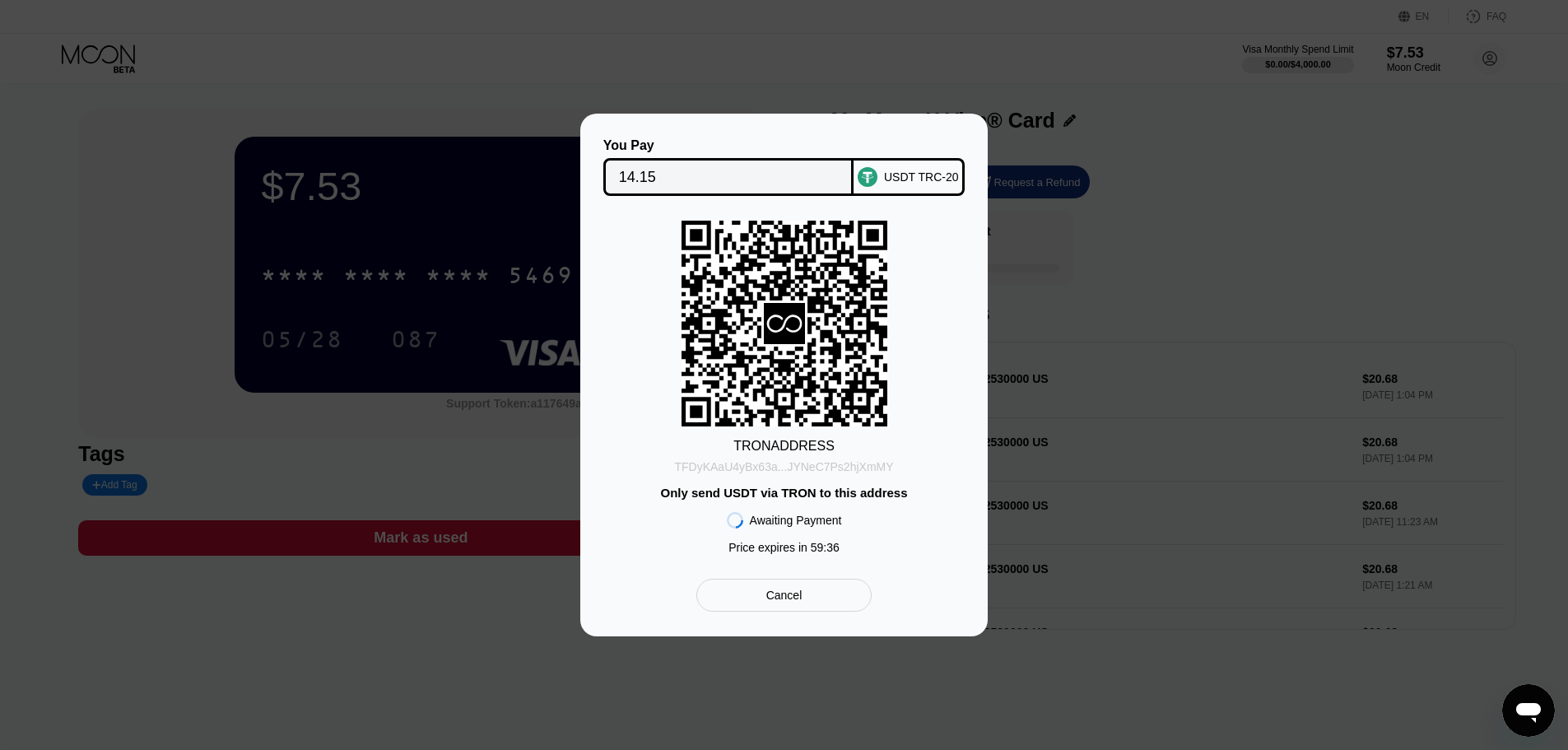
click at [840, 468] on div "TFDyKAaU4yBx63a...JYNeC7Ps2hjXmMY" at bounding box center [784, 466] width 219 height 13
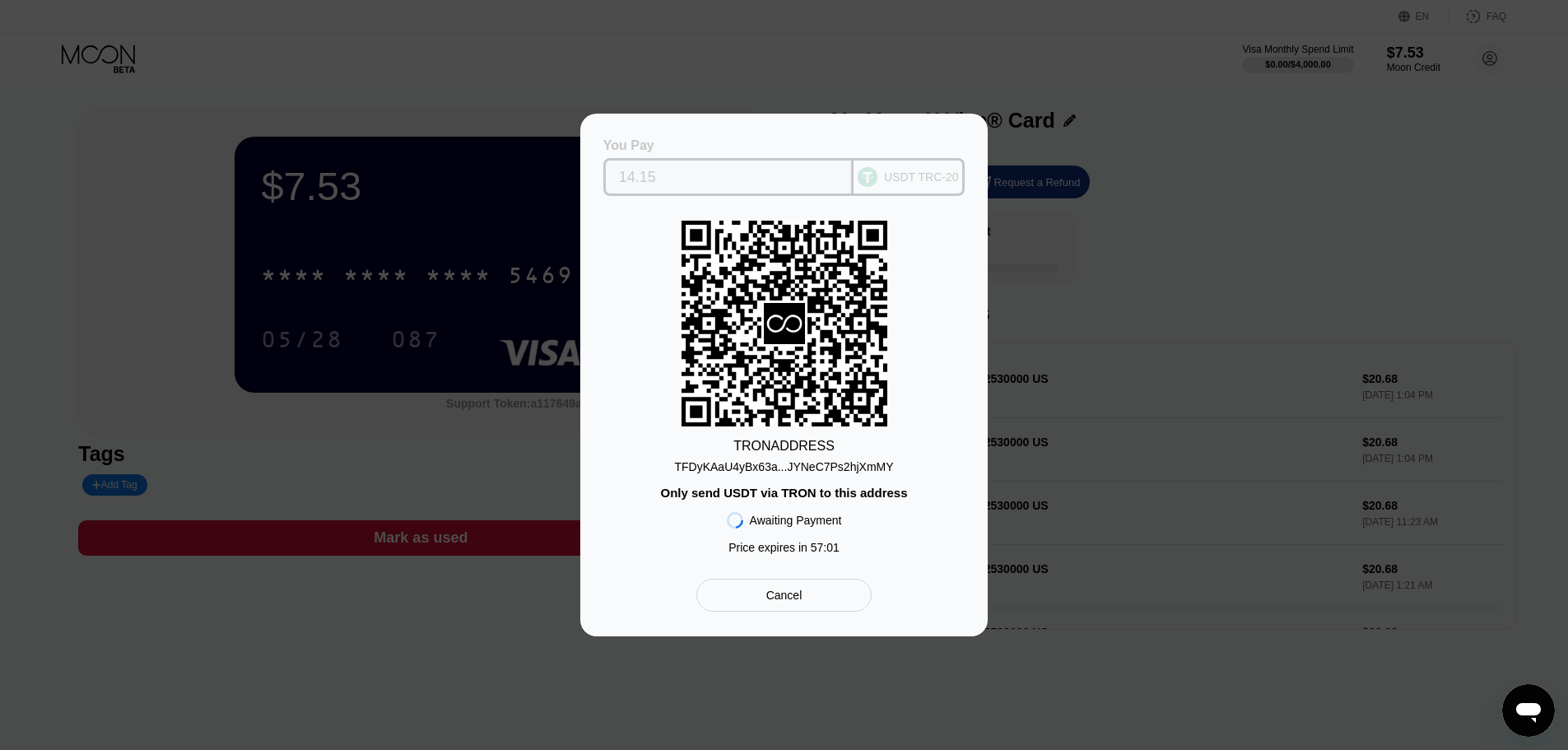
drag, startPoint x: 675, startPoint y: 168, endPoint x: 584, endPoint y: 170, distance: 91.0
click at [584, 170] on div "You Pay 14.15 USDT TRC-20 TRON ADDRESS TFDyKAaU4yBx63a...JYNeC7Ps2hjXmMY Only s…" at bounding box center [784, 375] width 407 height 523
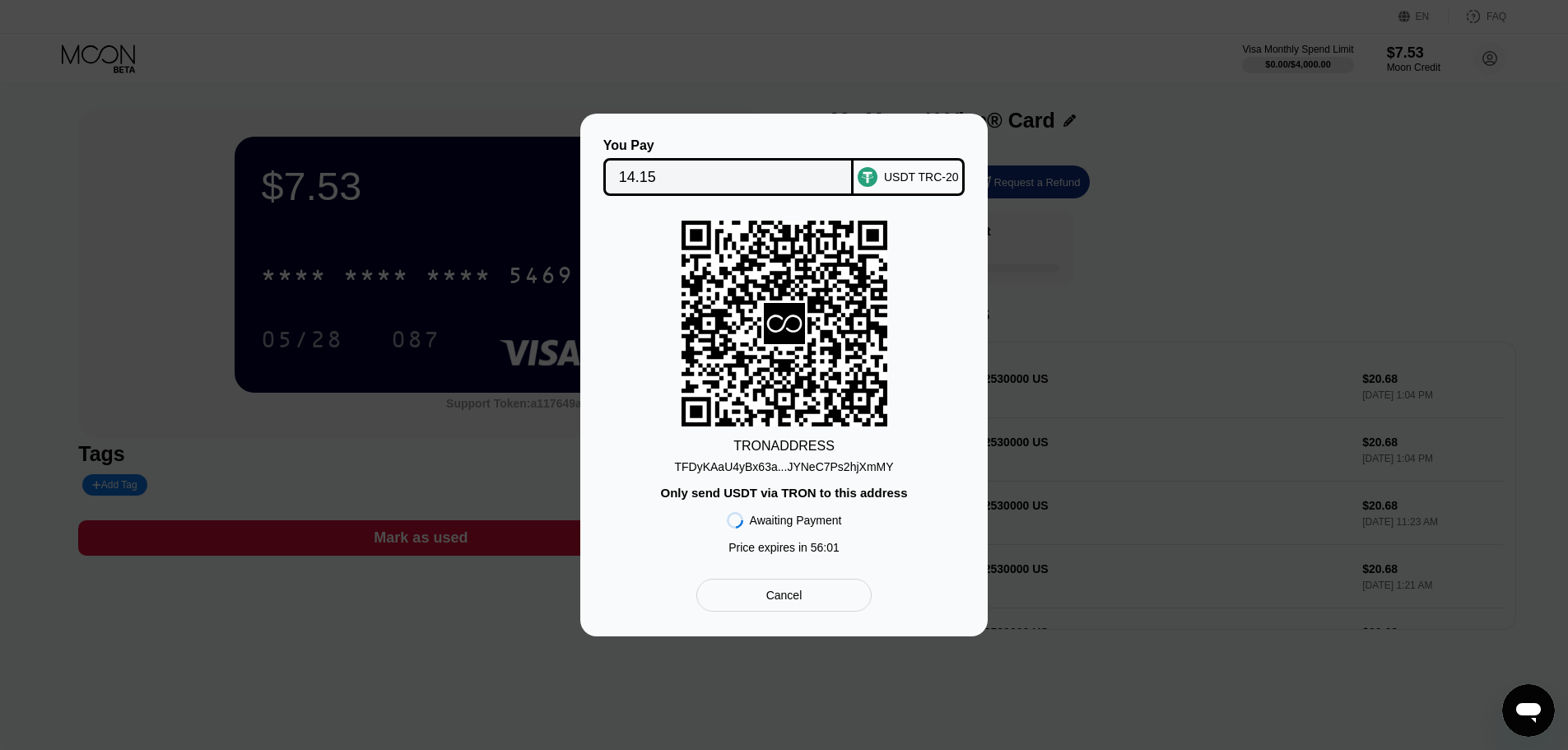
click at [802, 467] on div "TFDyKAaU4yBx63a...JYNeC7Ps2hjXmMY" at bounding box center [784, 466] width 219 height 13
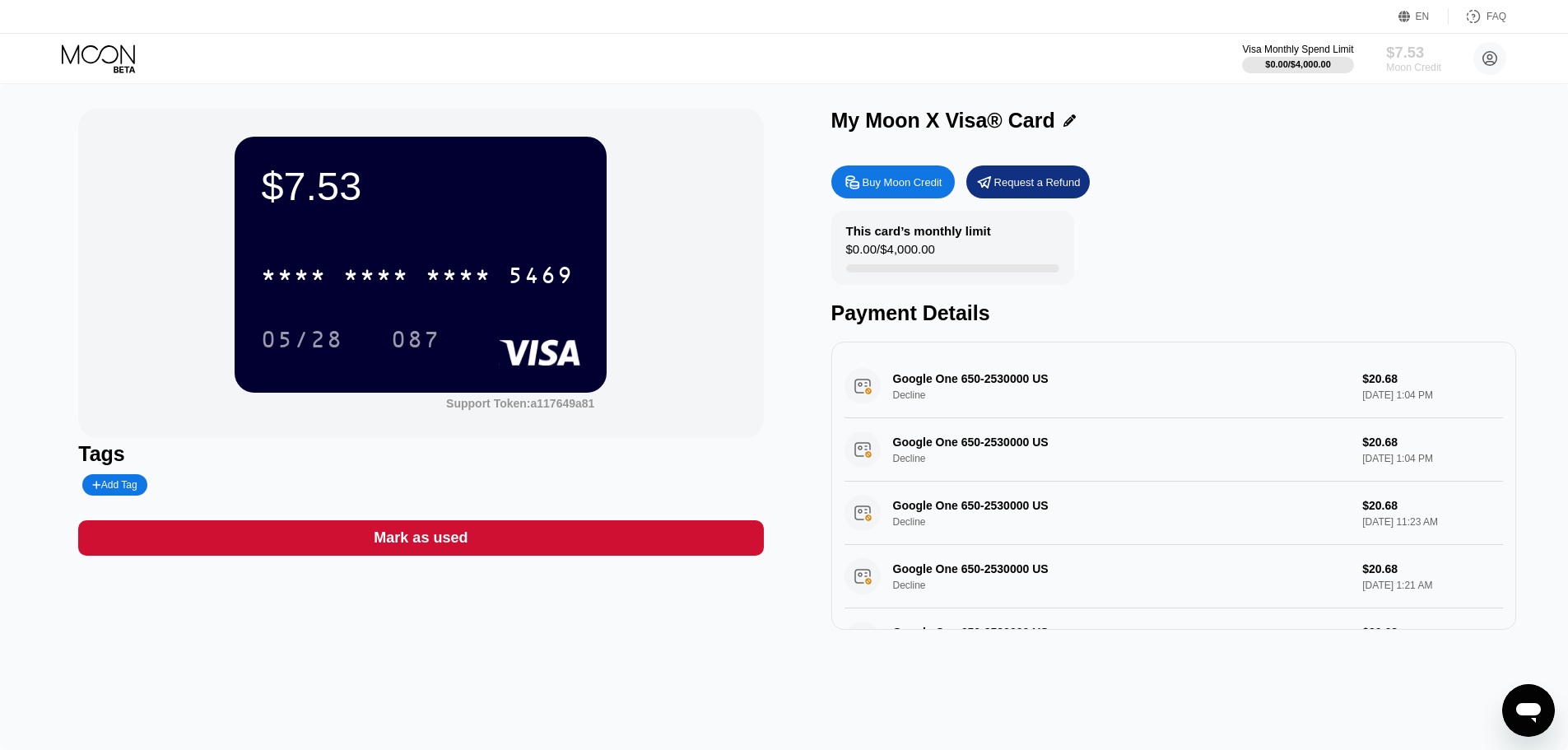
click at [1407, 56] on div "$7.53" at bounding box center [1413, 52] width 55 height 17
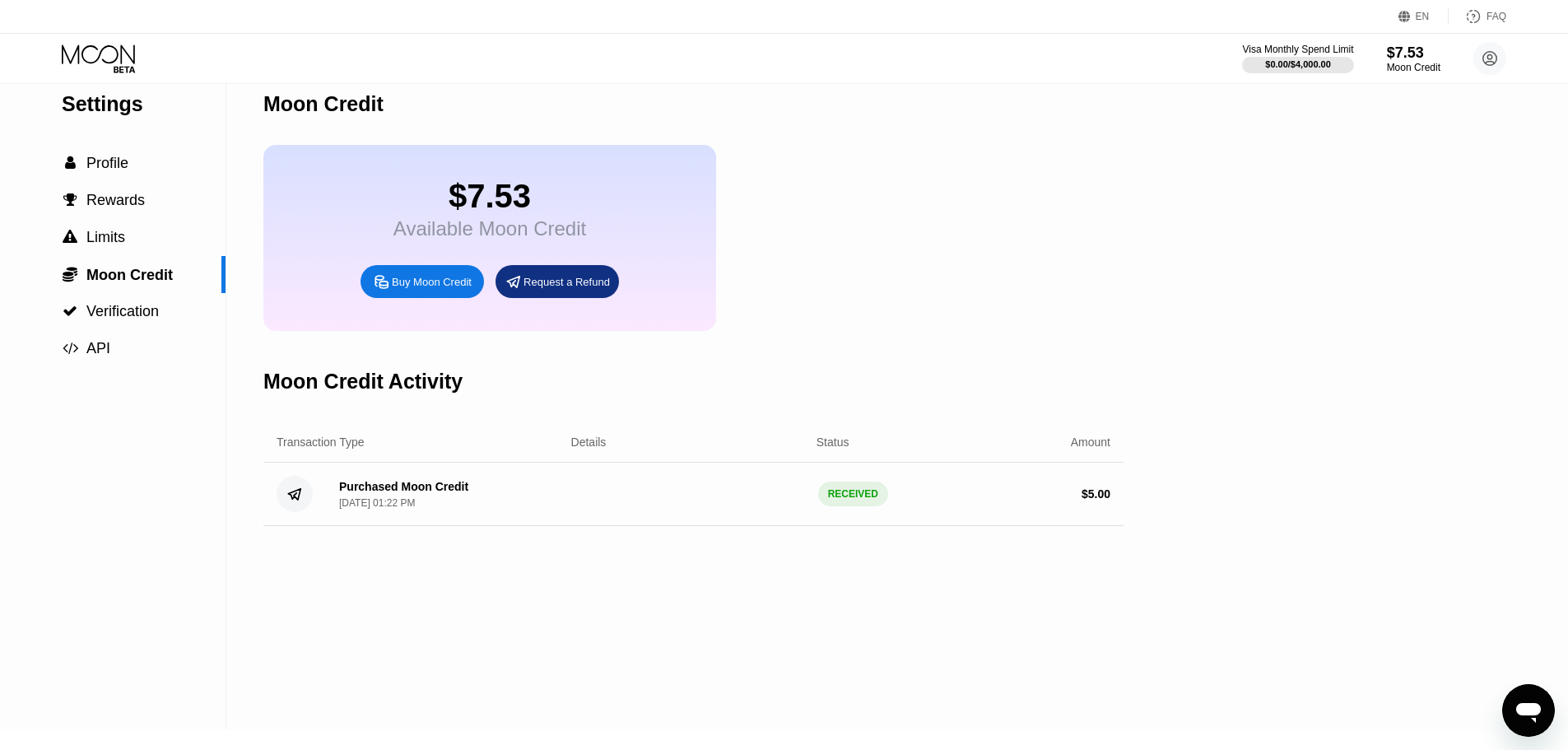
scroll to position [6, 0]
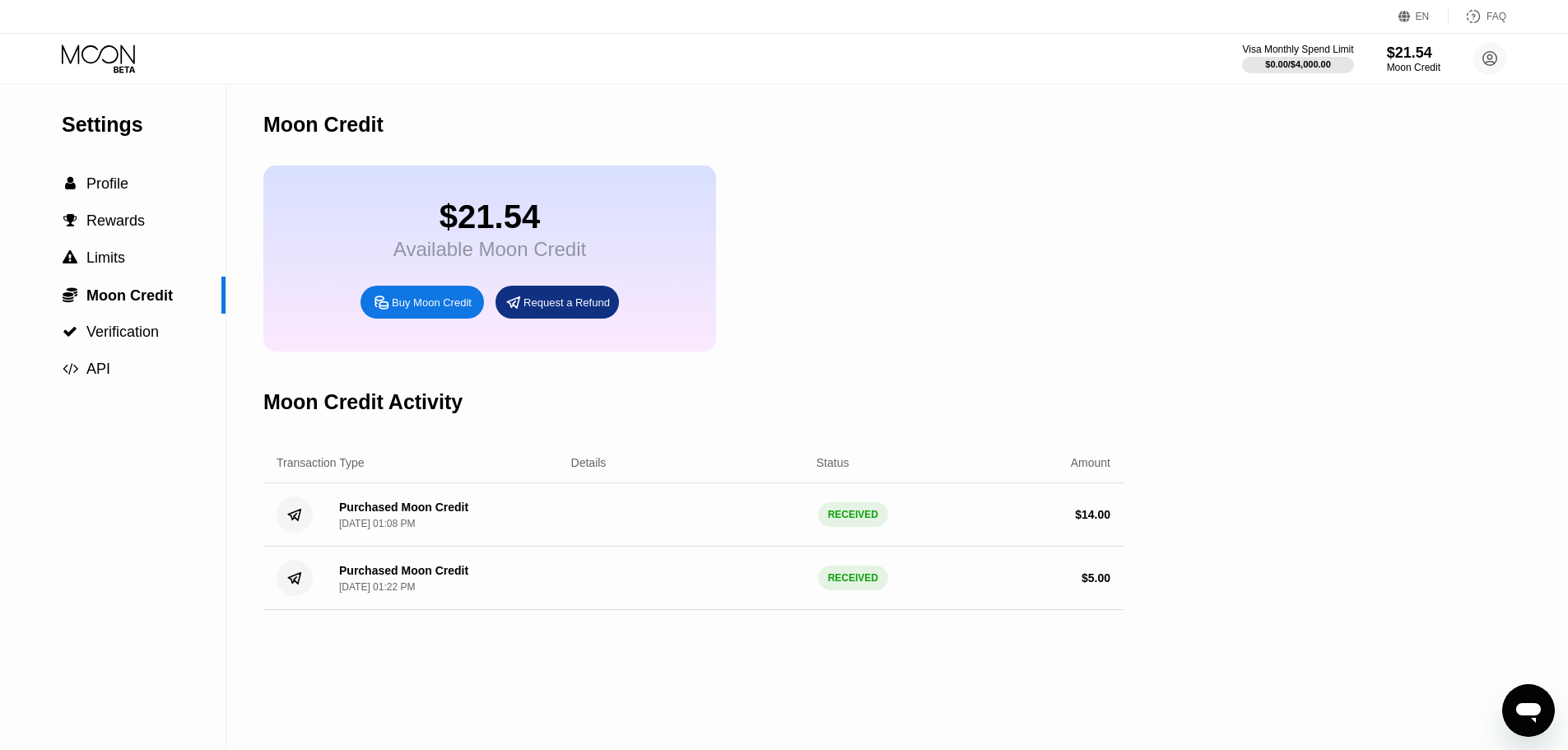
click at [435, 253] on div "Available Moon Credit" at bounding box center [490, 249] width 193 height 23
click at [508, 230] on div "$21.54" at bounding box center [490, 217] width 193 height 37
click at [84, 173] on div " Profile" at bounding box center [112, 185] width 225 height 37
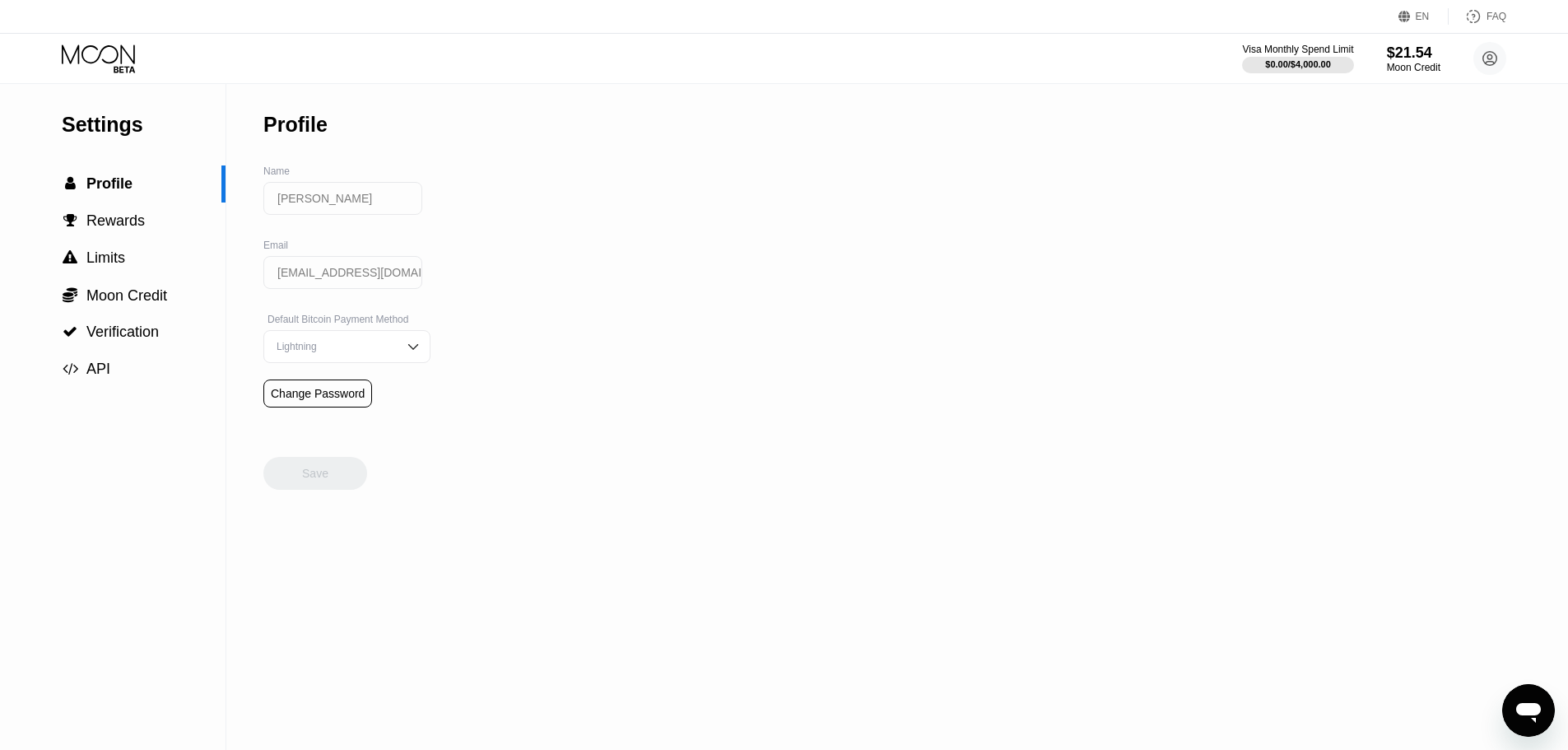
click at [110, 122] on div "Settings" at bounding box center [144, 125] width 164 height 24
click at [110, 54] on icon at bounding box center [100, 59] width 76 height 29
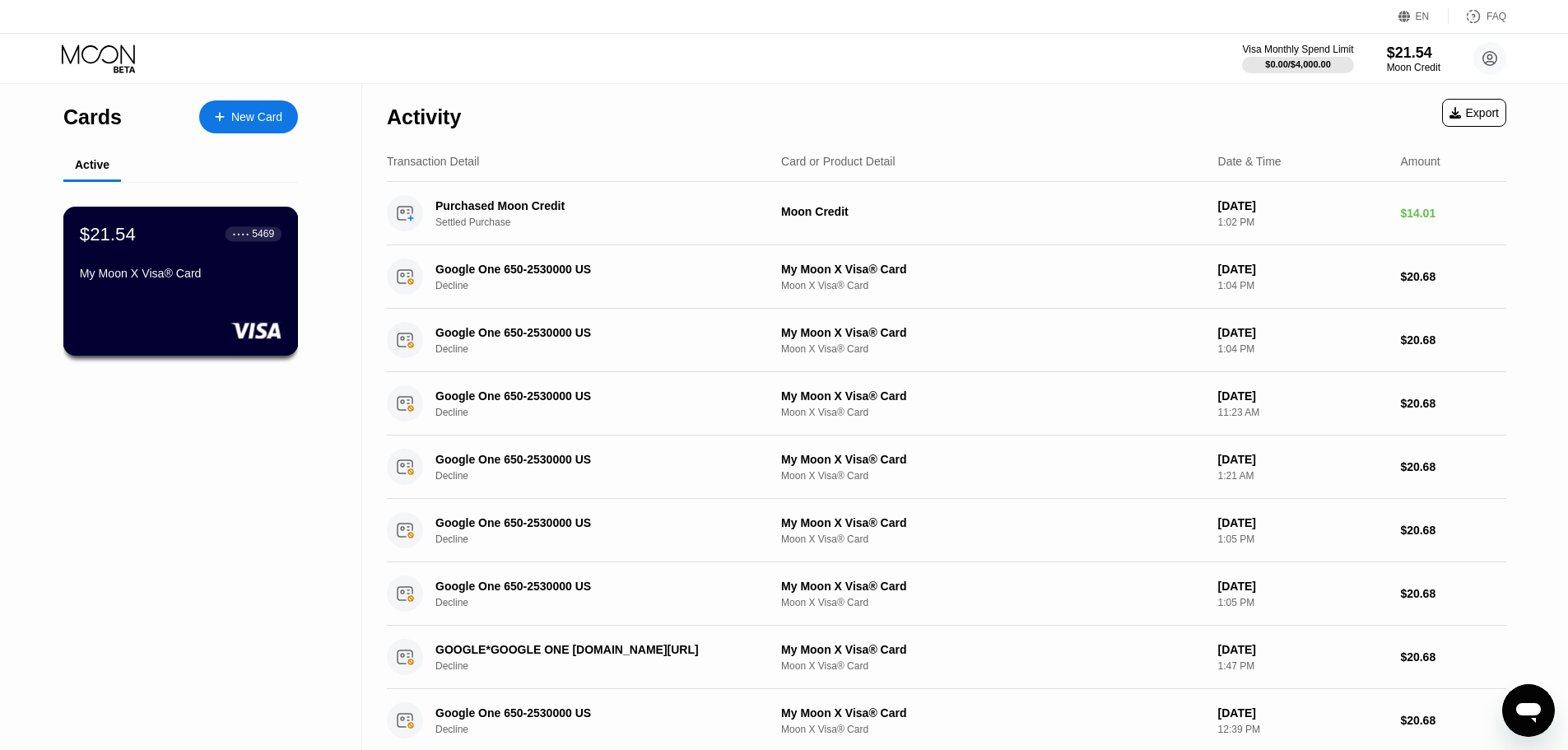
click at [235, 280] on div "My Moon X Visa® Card" at bounding box center [180, 273] width 201 height 13
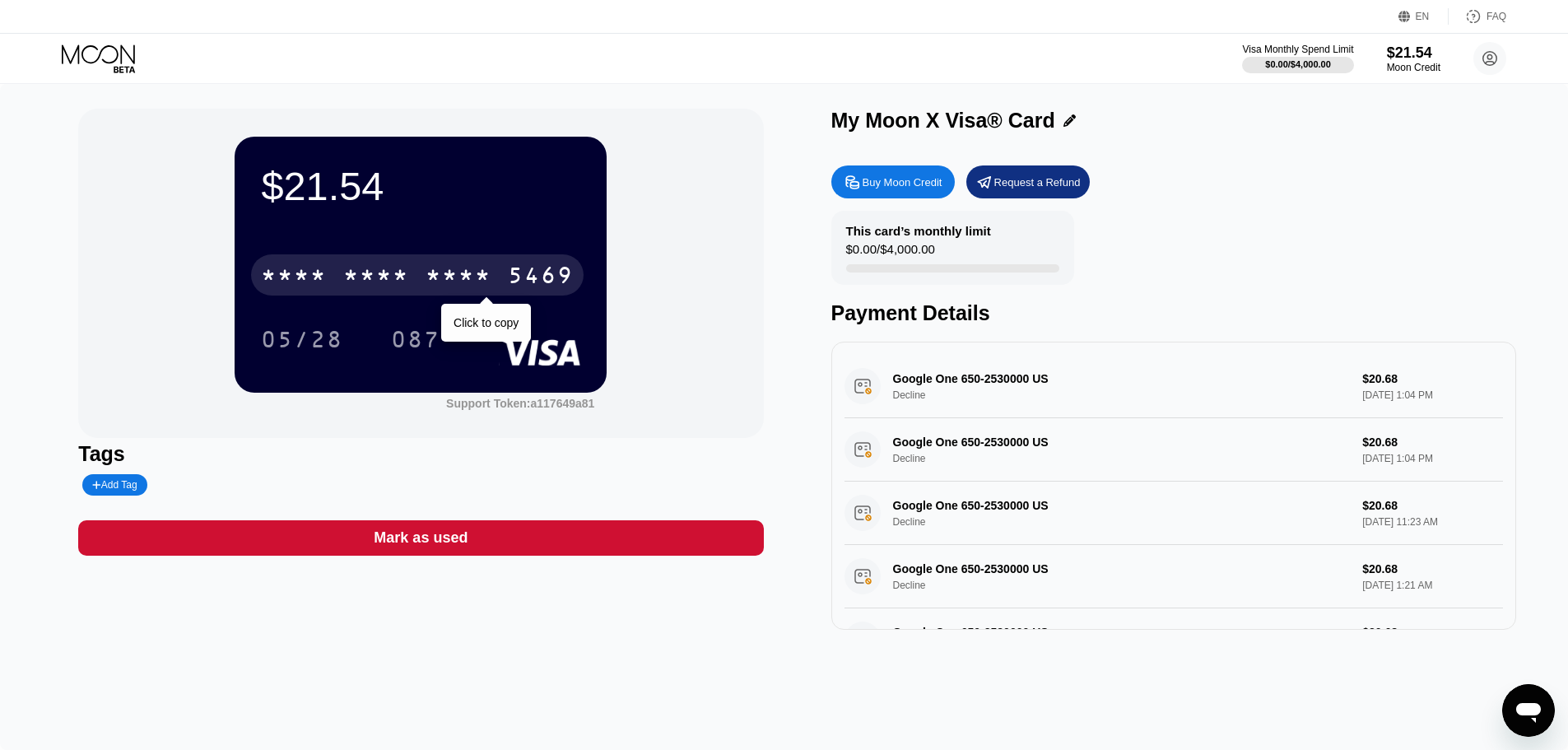
click at [389, 282] on div "* * * *" at bounding box center [376, 277] width 65 height 26
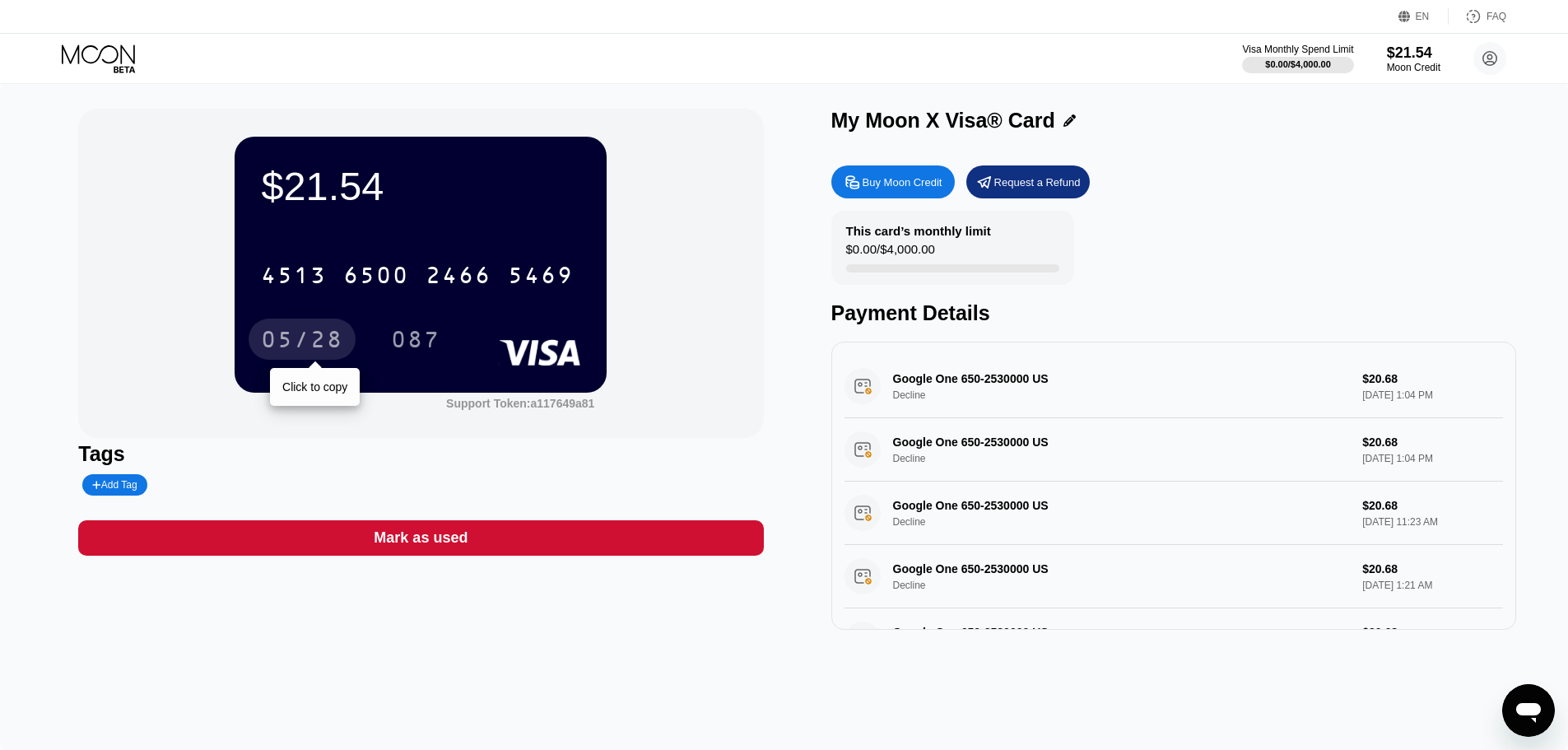
click at [330, 344] on div "05/28" at bounding box center [302, 341] width 82 height 26
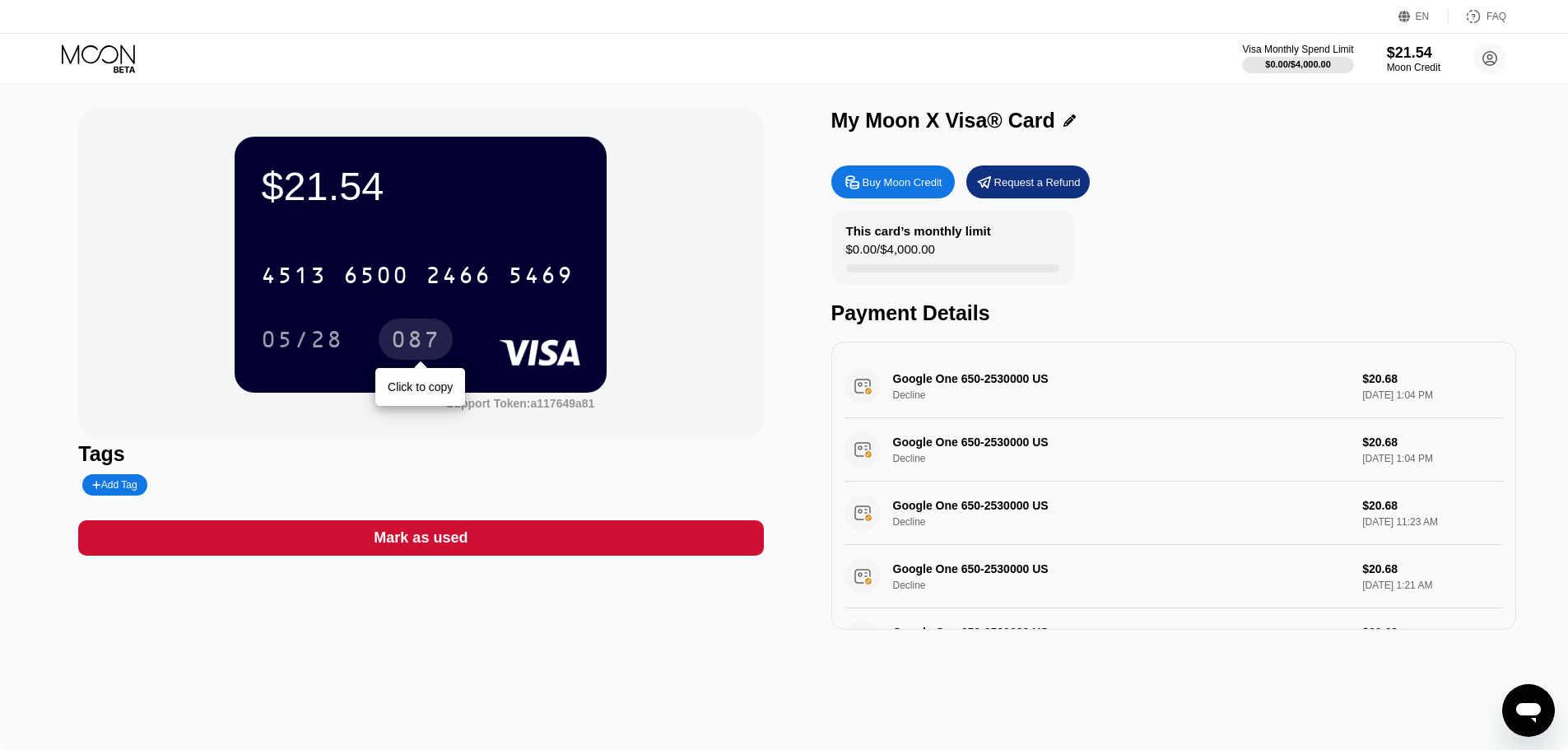
click at [423, 344] on div "087" at bounding box center [416, 341] width 49 height 26
